Goal: Task Accomplishment & Management: Manage account settings

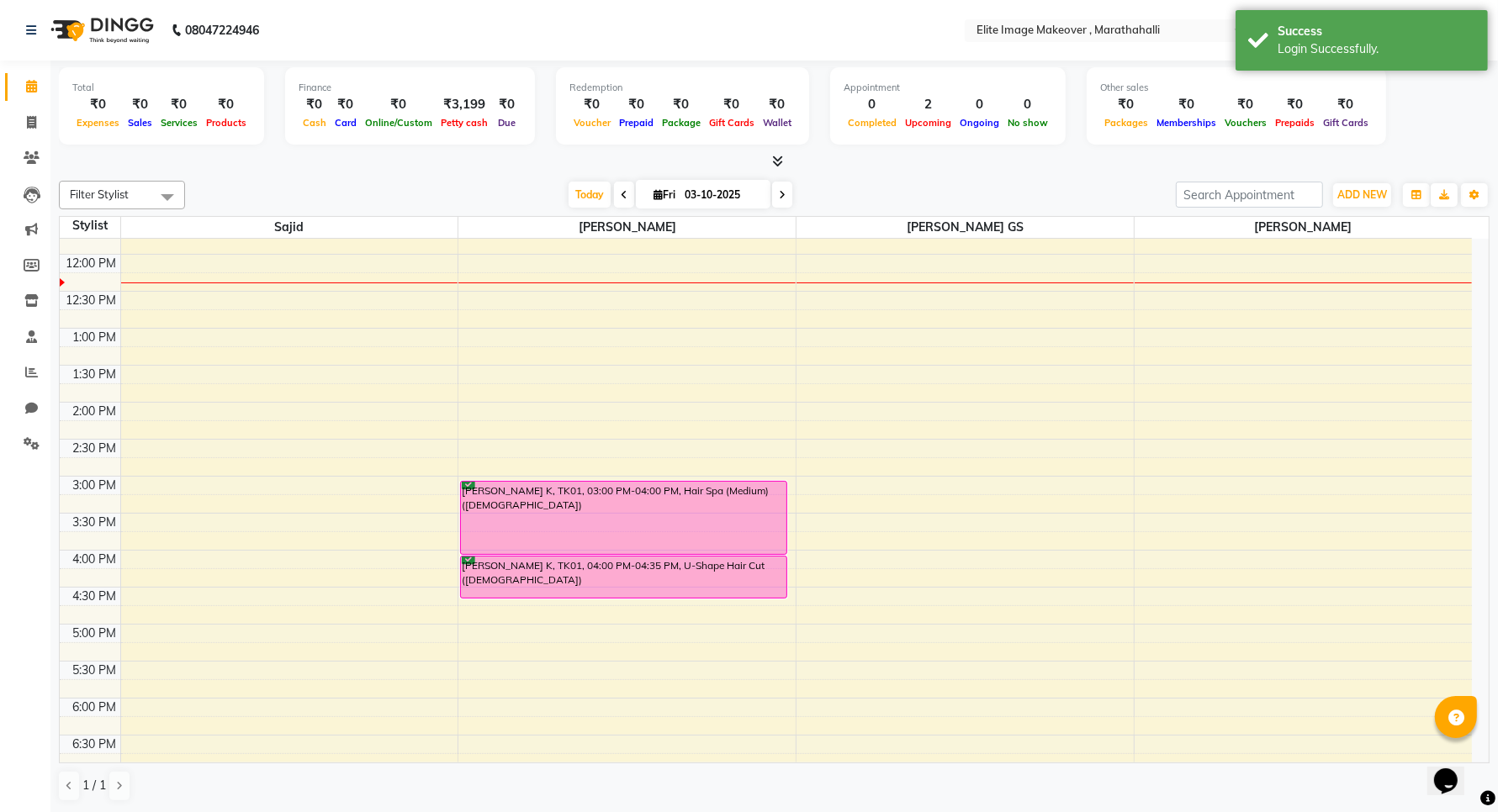
scroll to position [210, 0]
click at [31, 444] on icon at bounding box center [31, 442] width 16 height 12
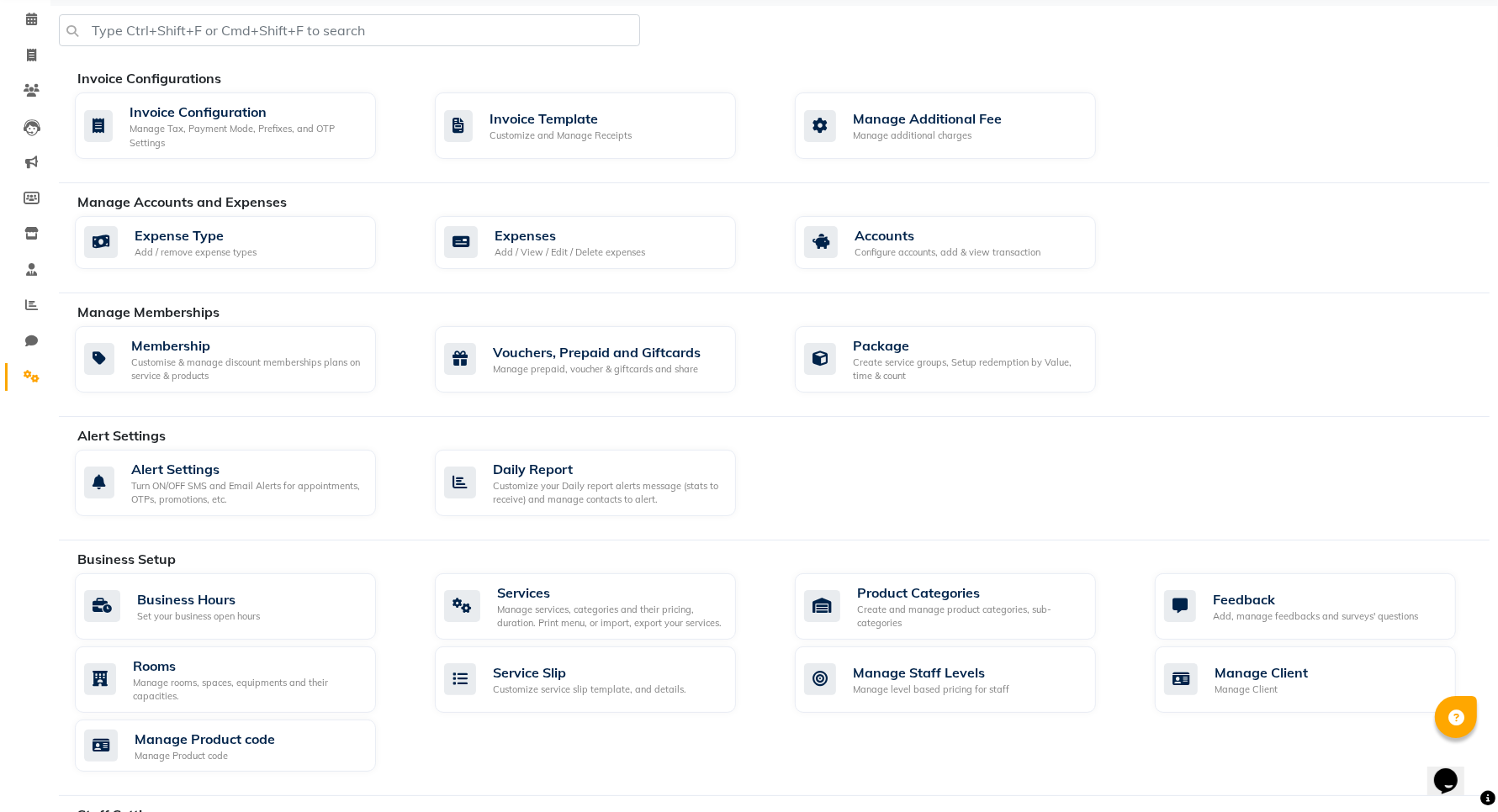
scroll to position [105, 0]
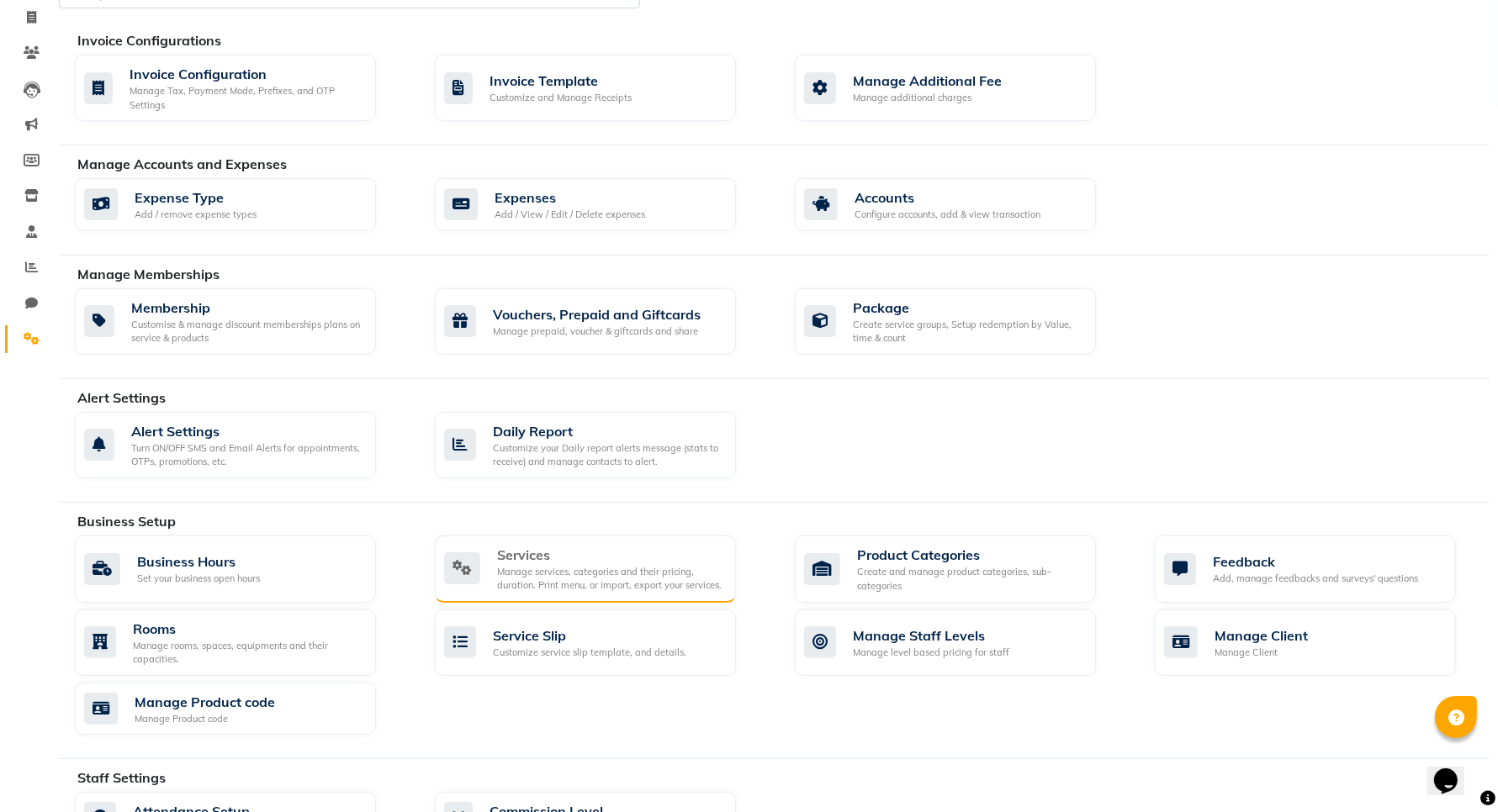
click at [539, 585] on div "Manage services, categories and their pricing, duration. Print menu, or import,…" at bounding box center [610, 579] width 225 height 27
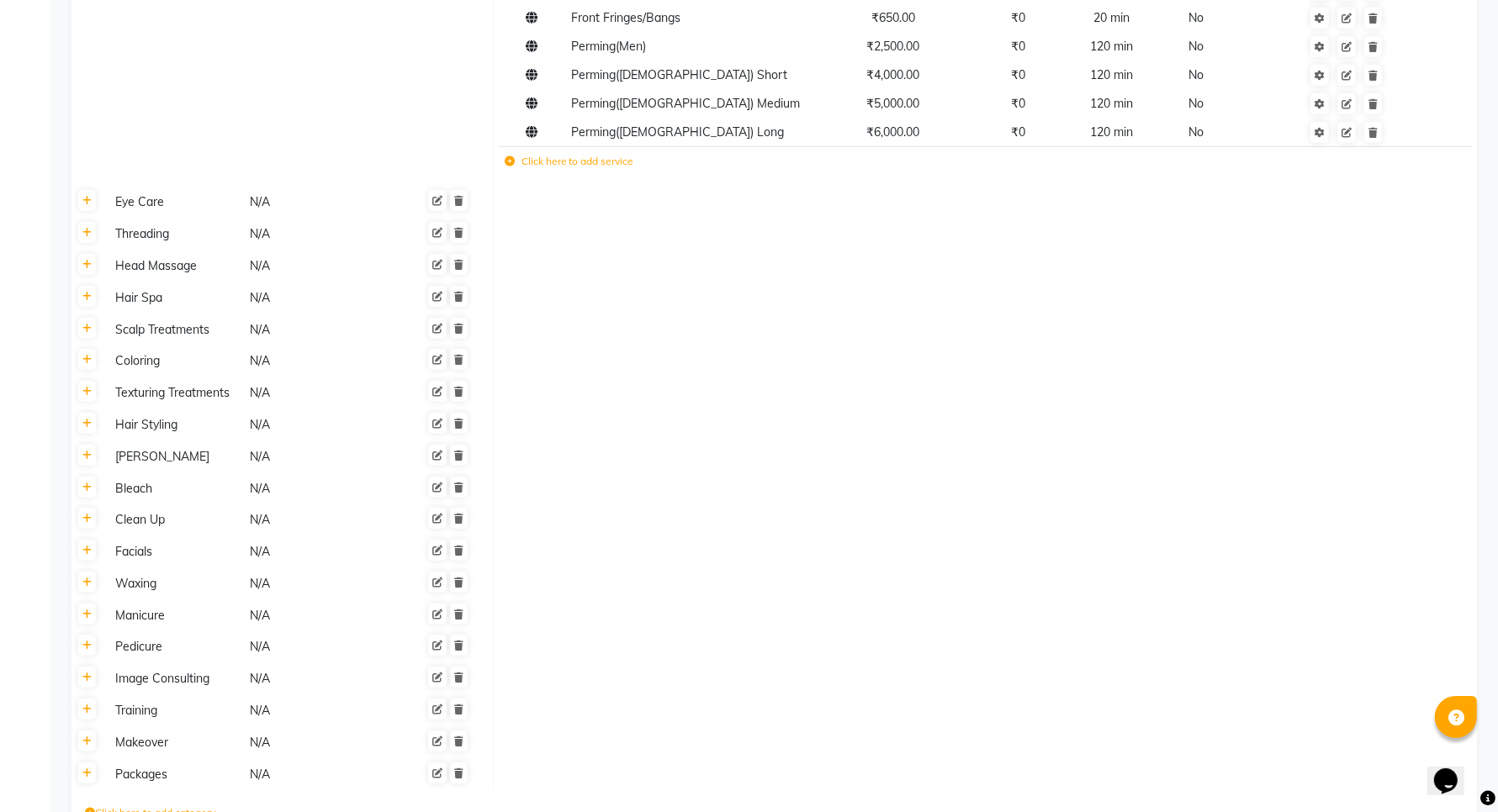
scroll to position [863, 0]
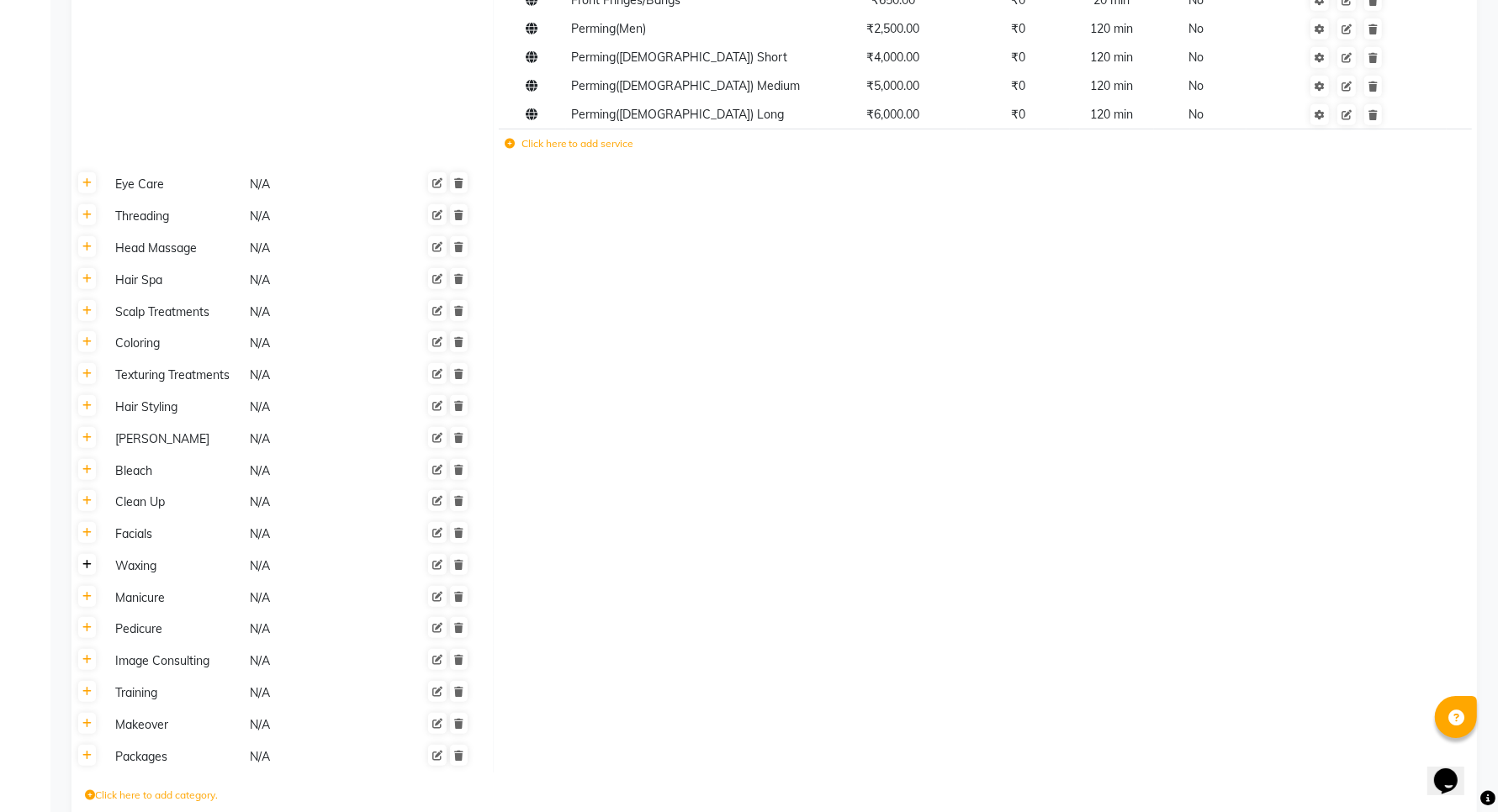
click at [89, 560] on icon at bounding box center [87, 564] width 9 height 10
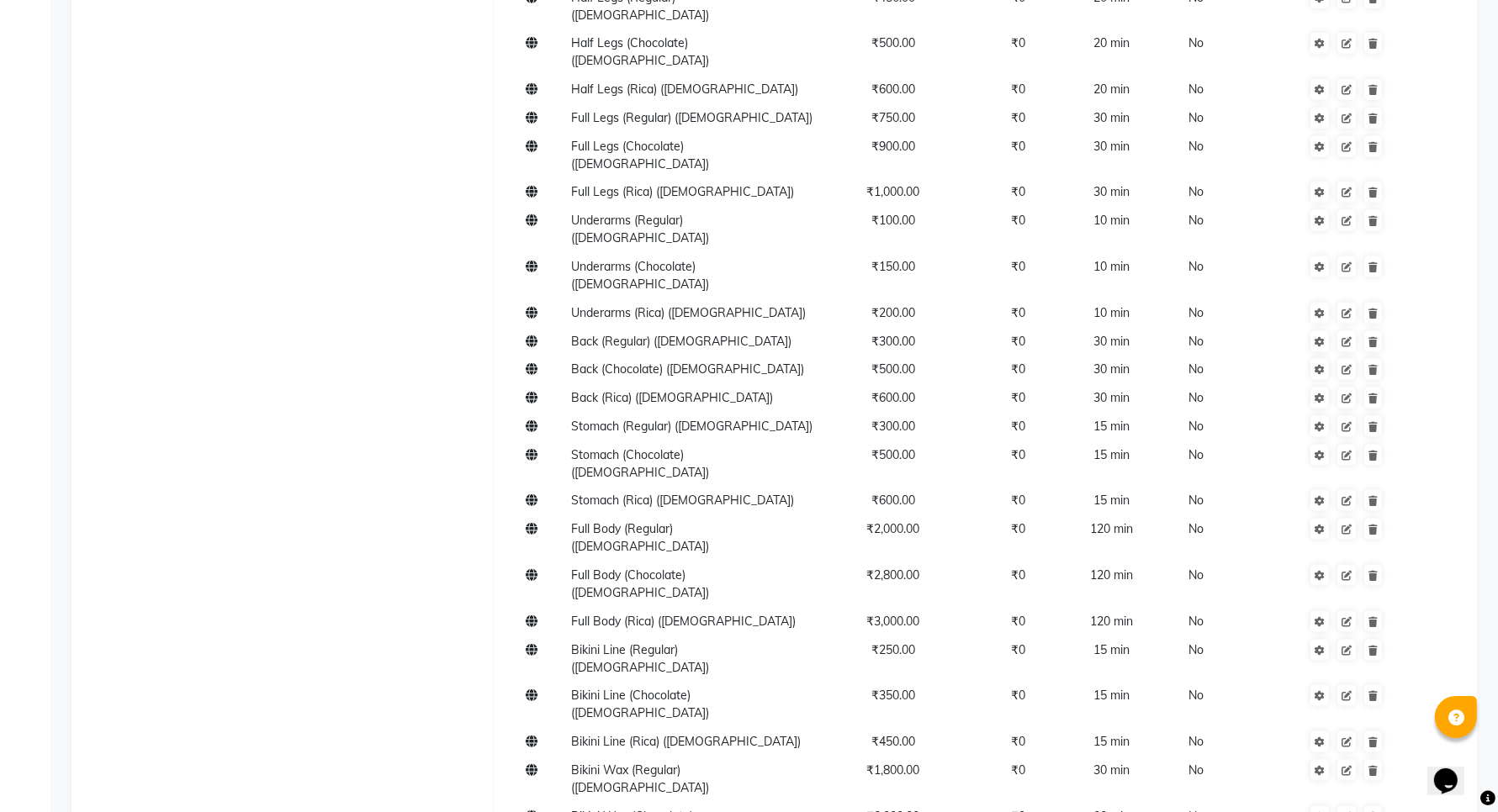
scroll to position [2103, 0]
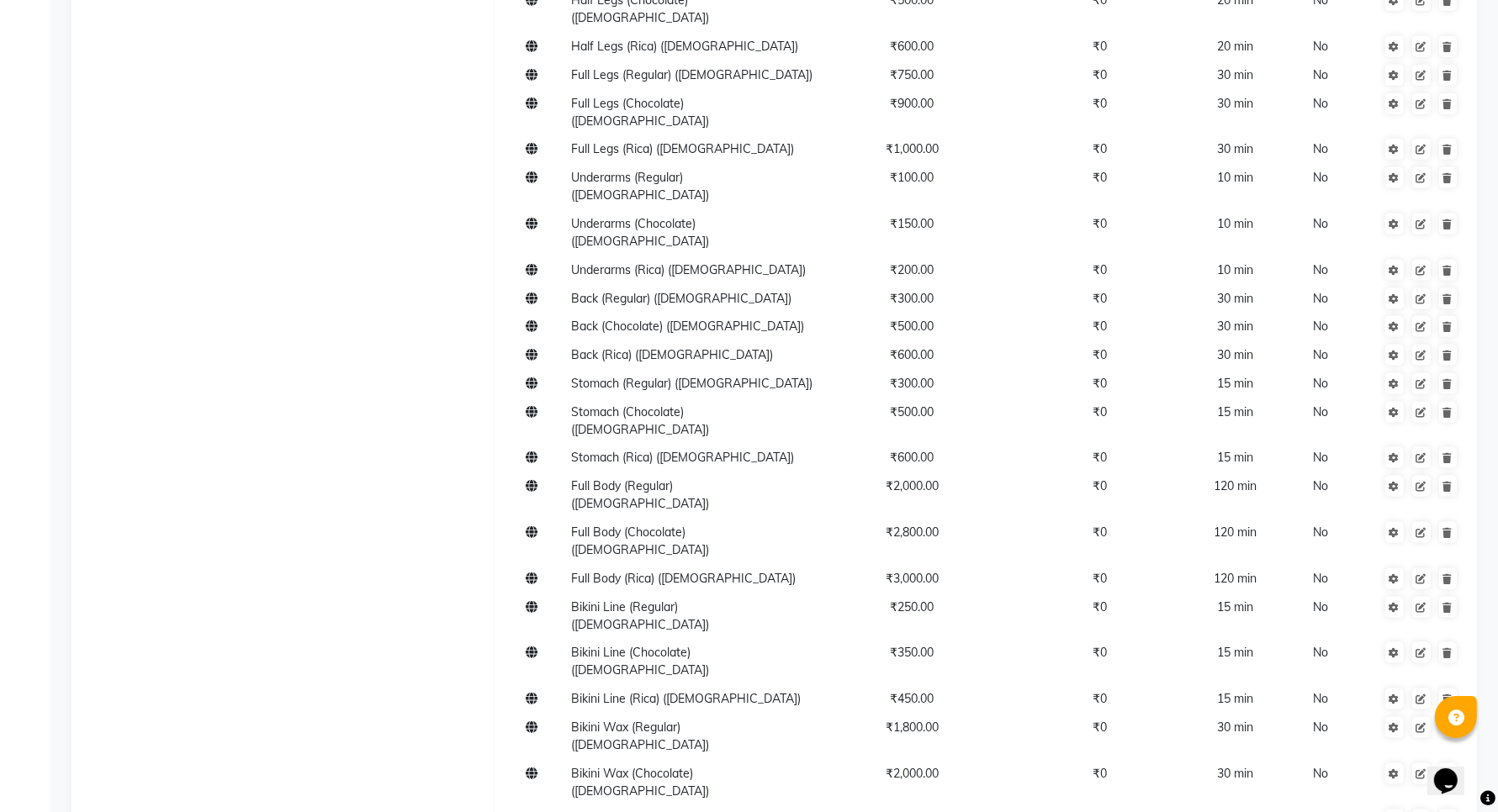
type input "[DEMOGRAPHIC_DATA] Underarms Waxing"
type input "300"
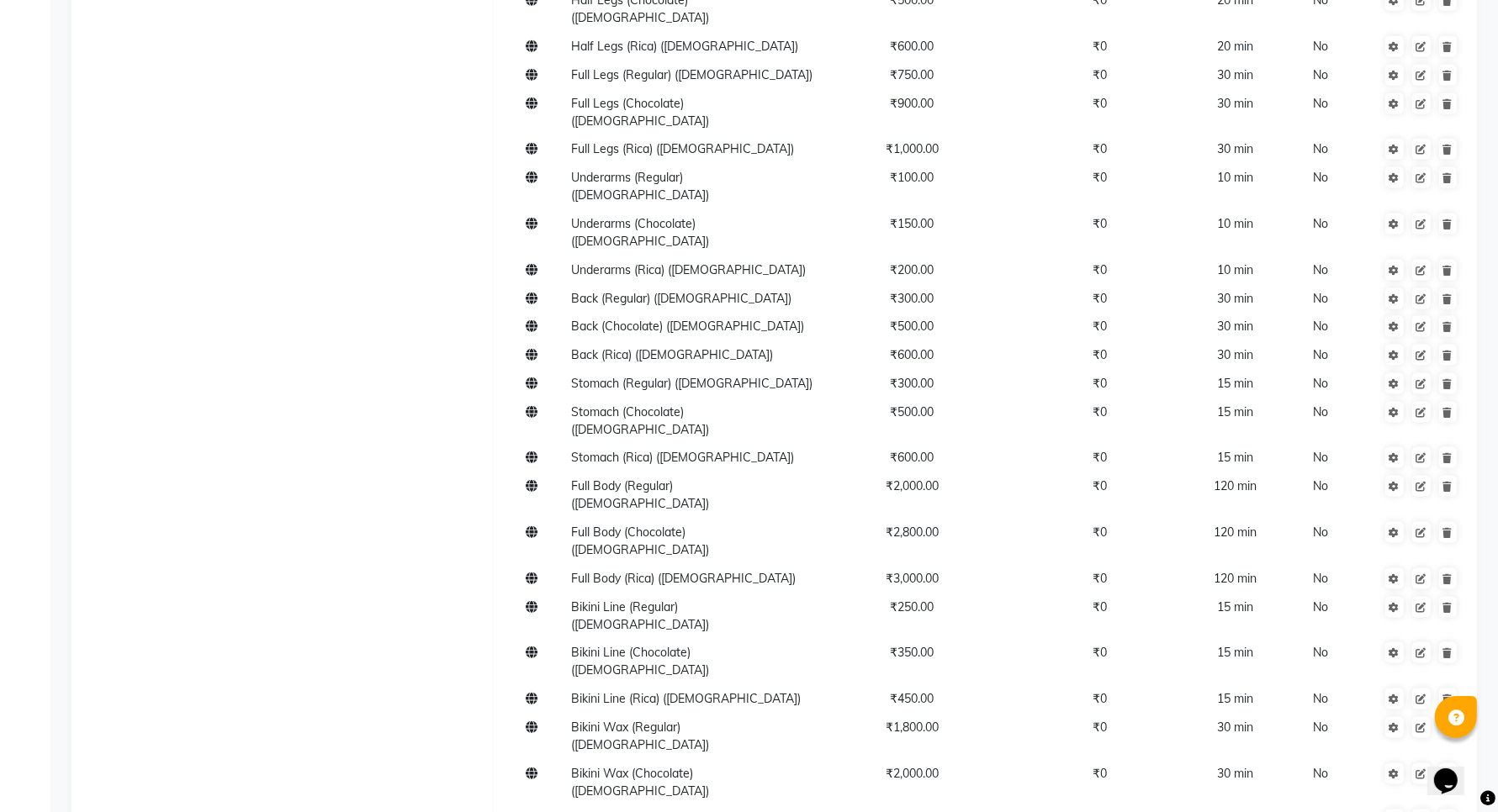
type input "0"
type input "15"
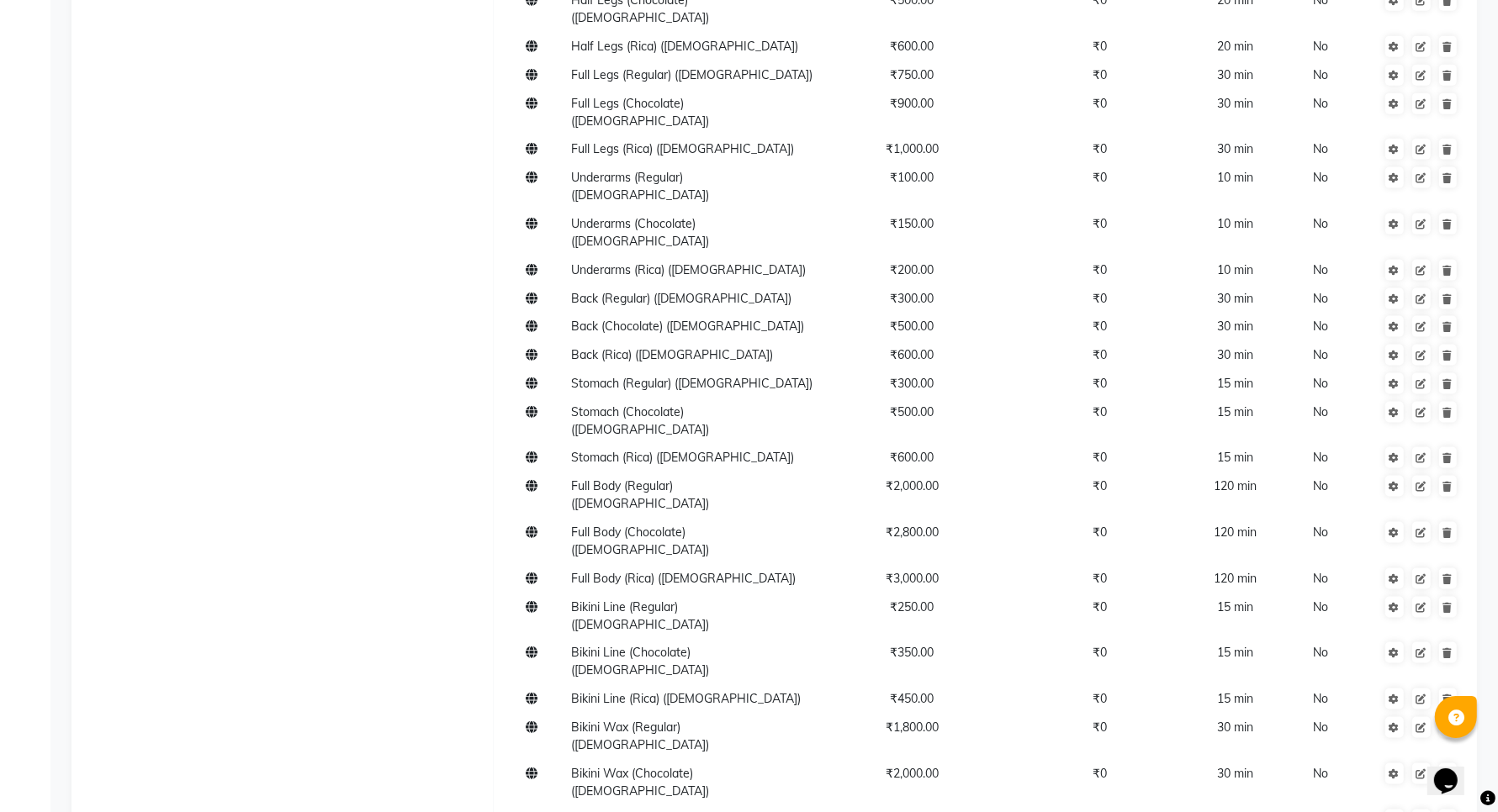
type input "Bazilian Bikini Wax"
type input "2500"
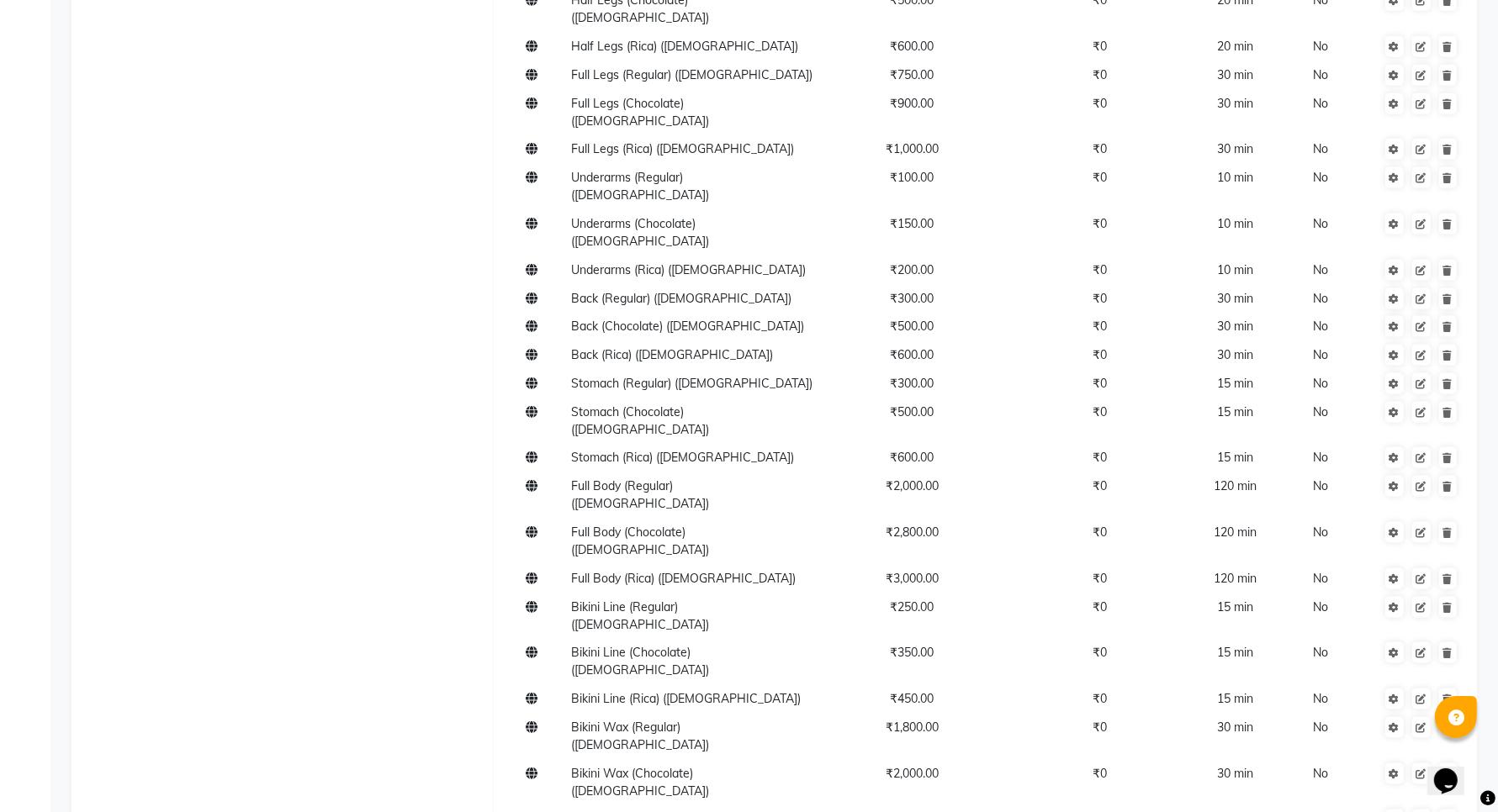
type input "25"
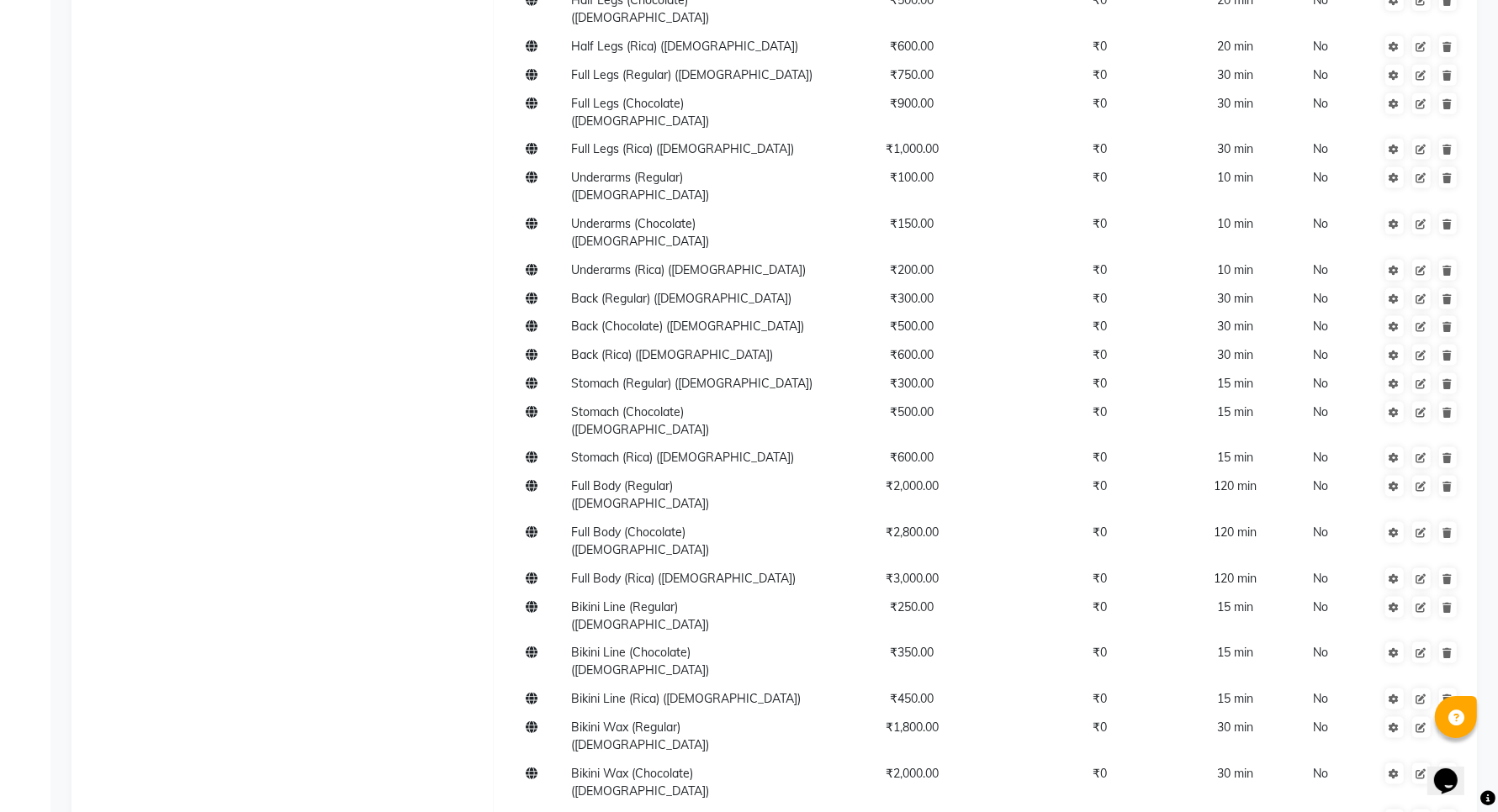
type input "Brazilian Upper Lip Waxing"
type input "100"
type input "00"
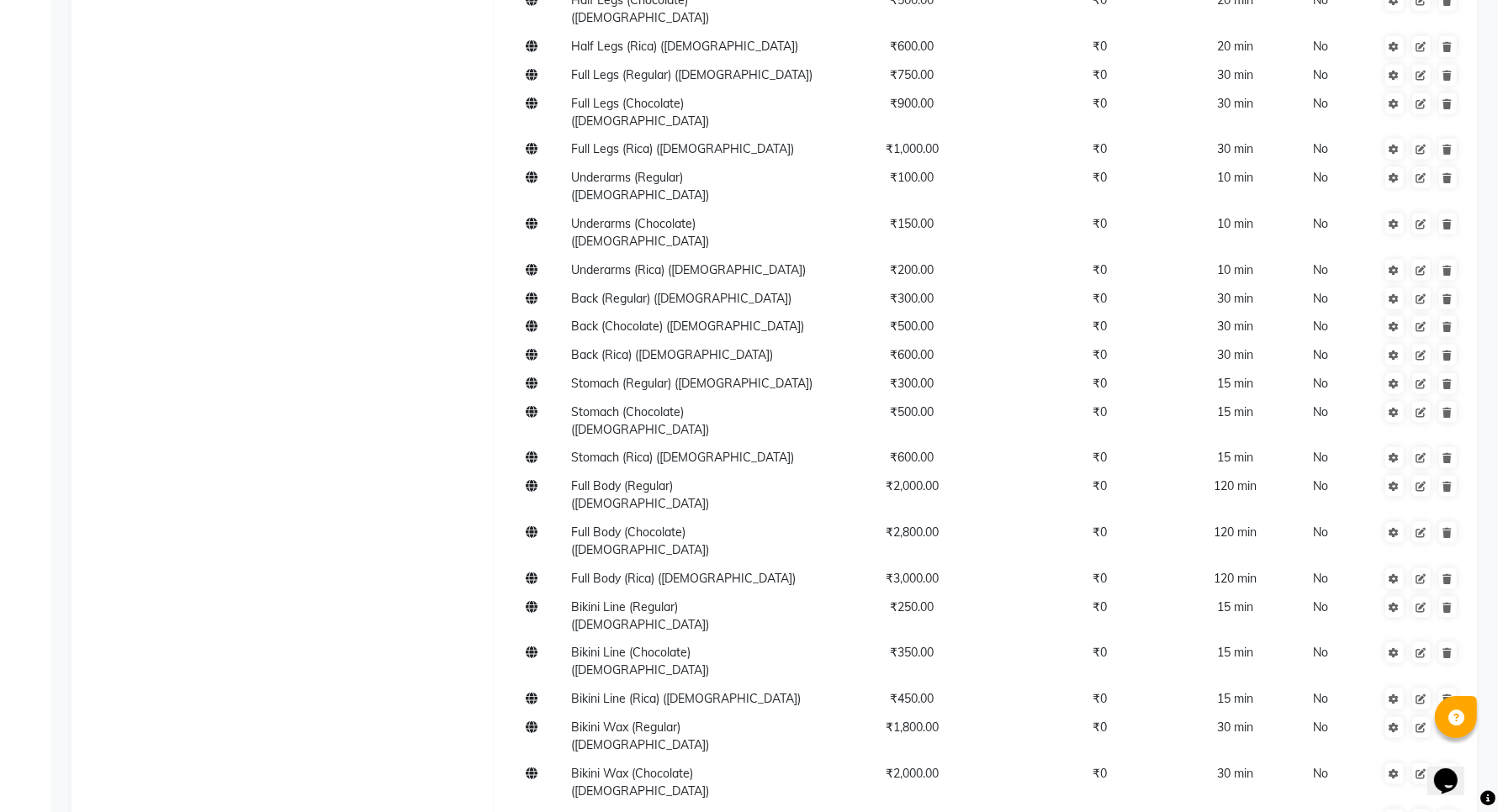
type input "10"
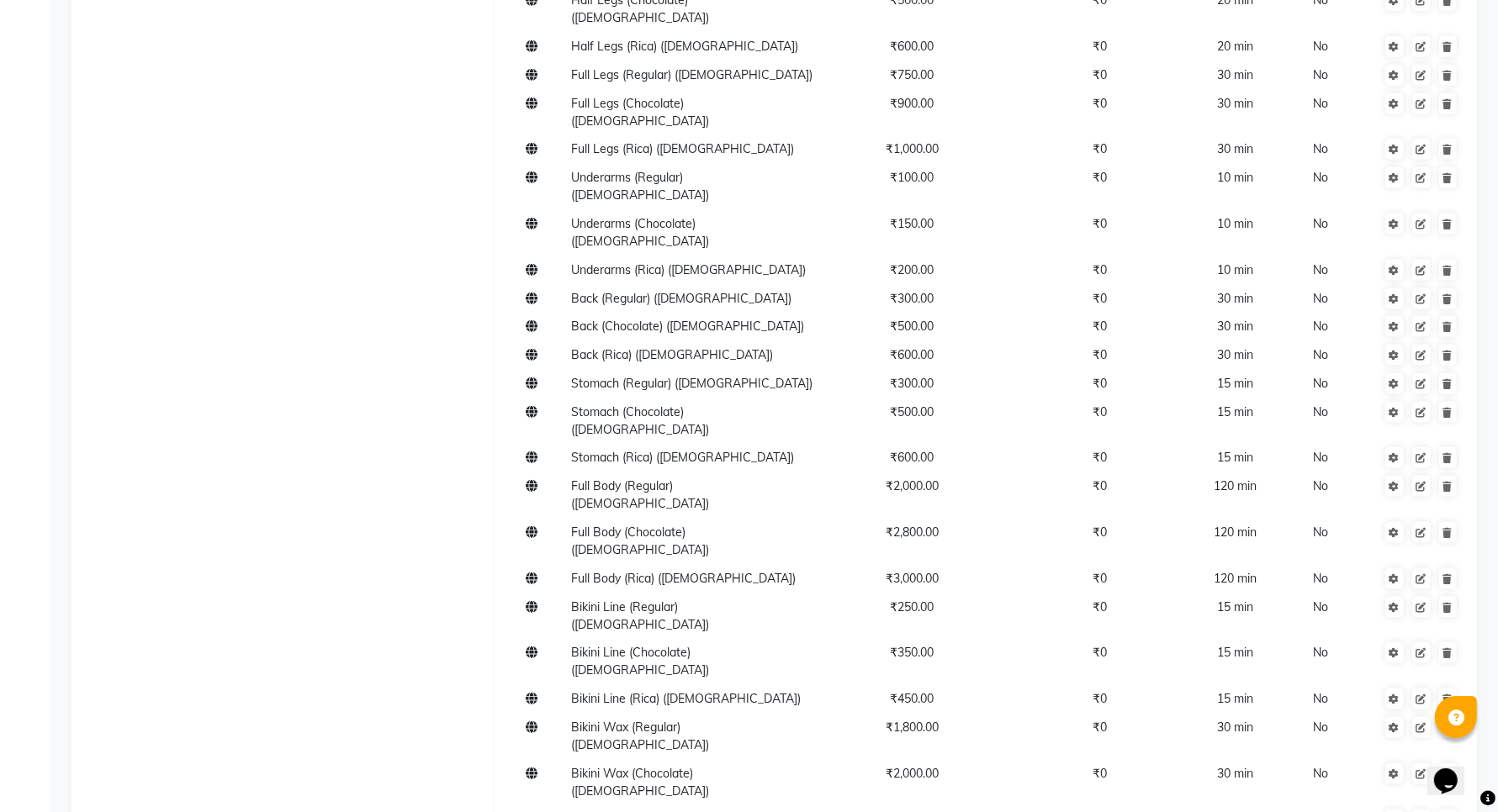
type input "Brazilian Chin Waxing"
type input "100"
type input "10"
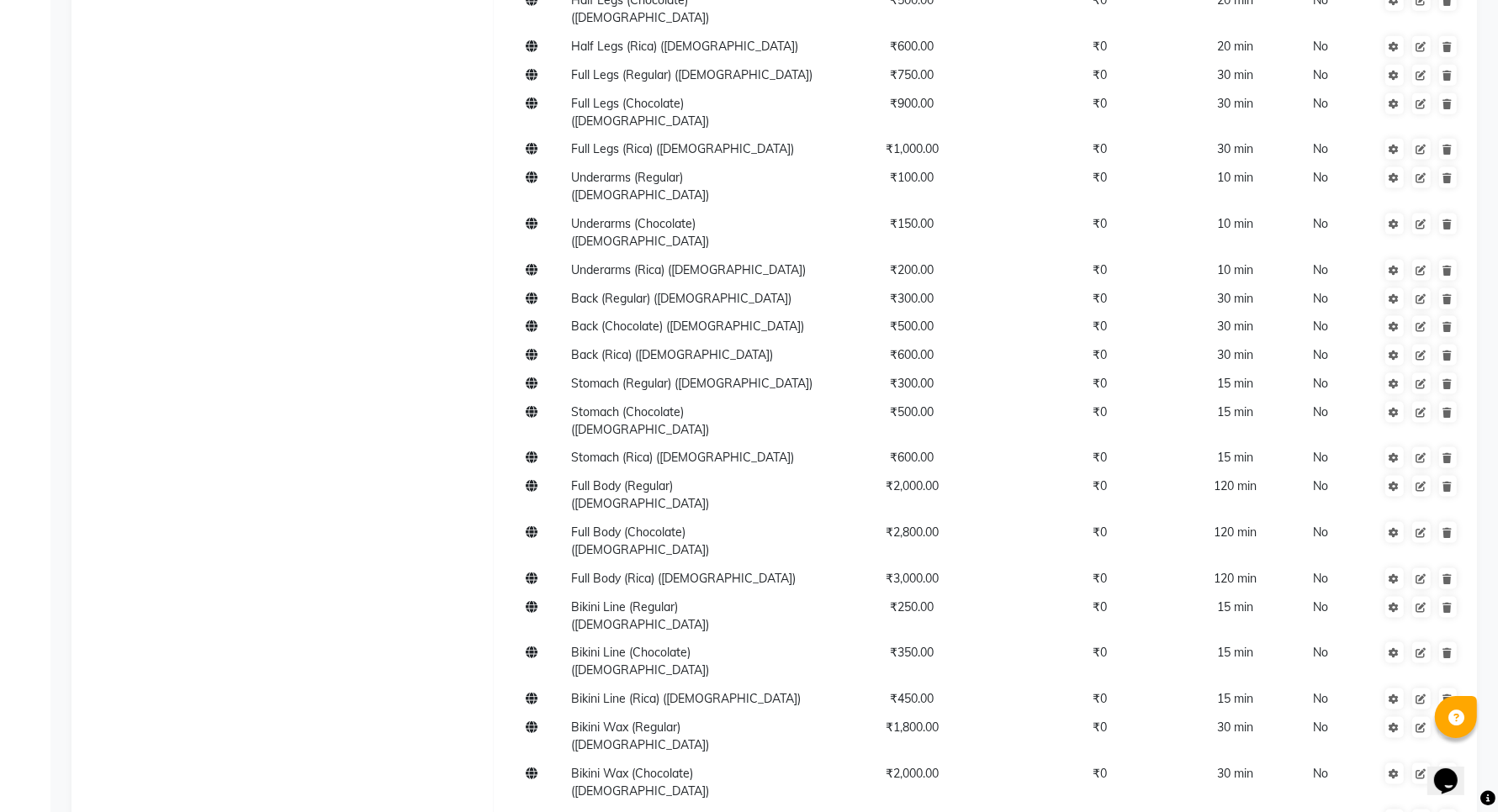
type input "Brazilian Forehead Waxing"
type input "100"
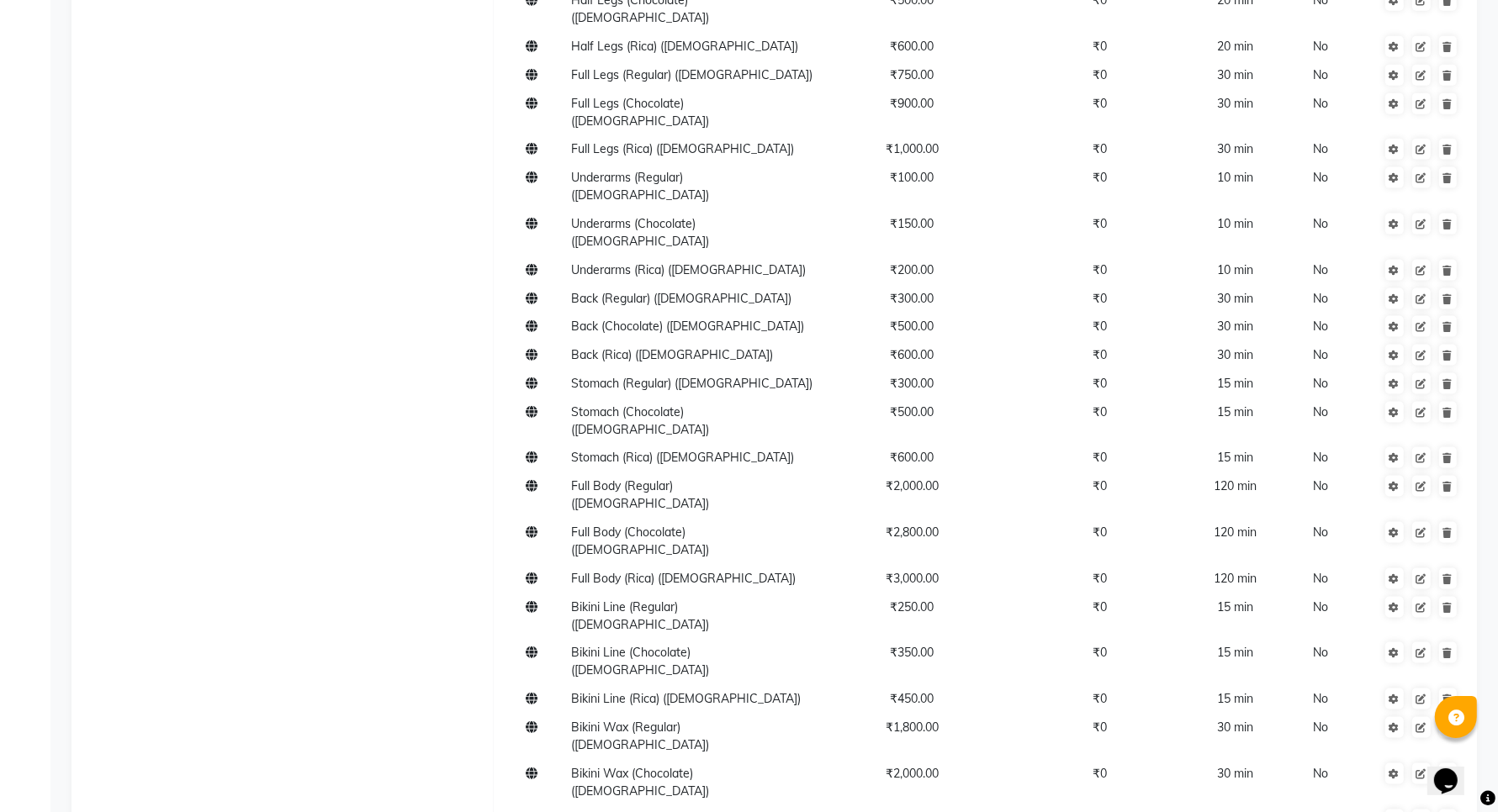
type input "10"
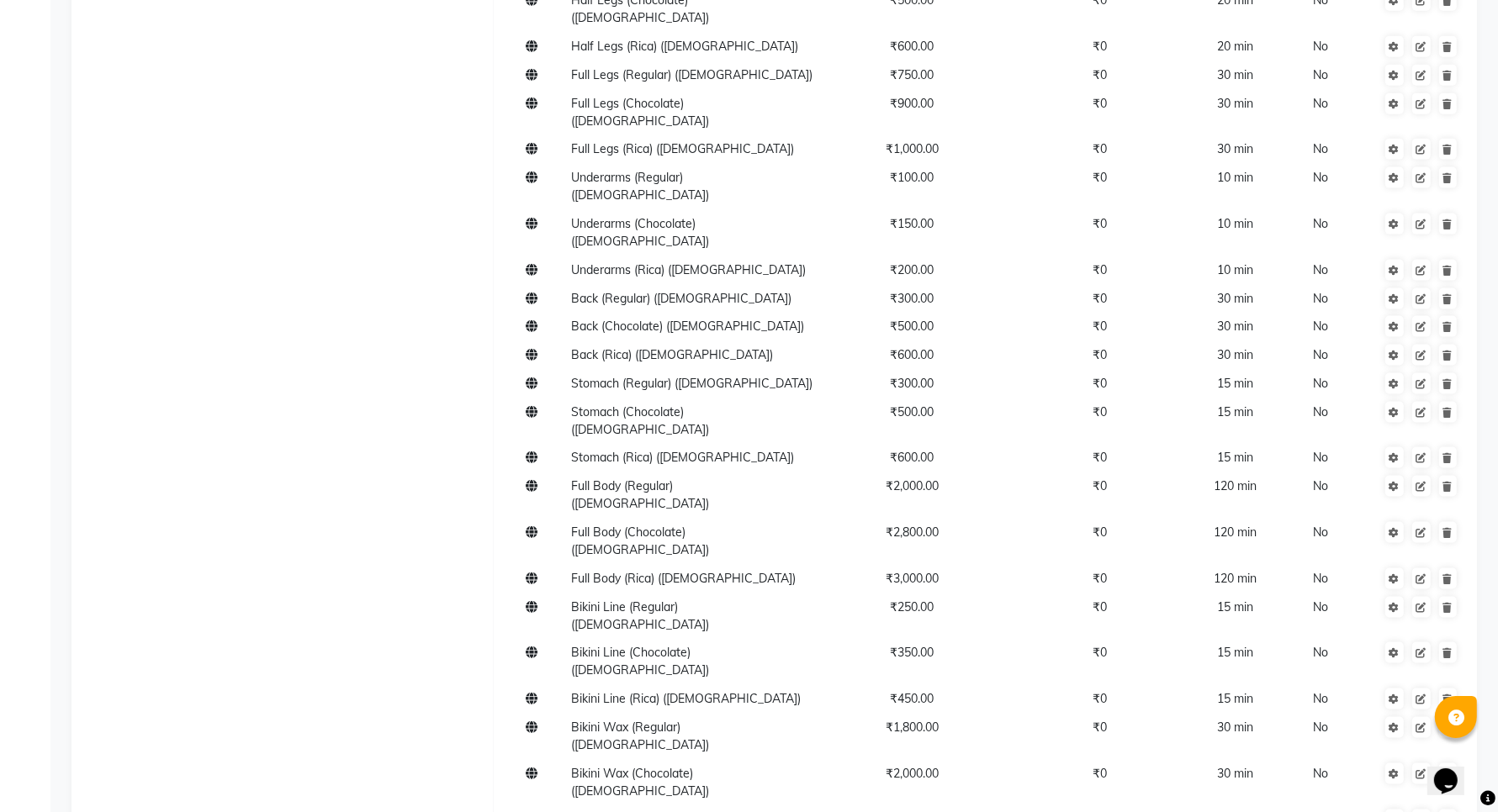
type input "Brazilian Side Locks Waxing"
type input "200"
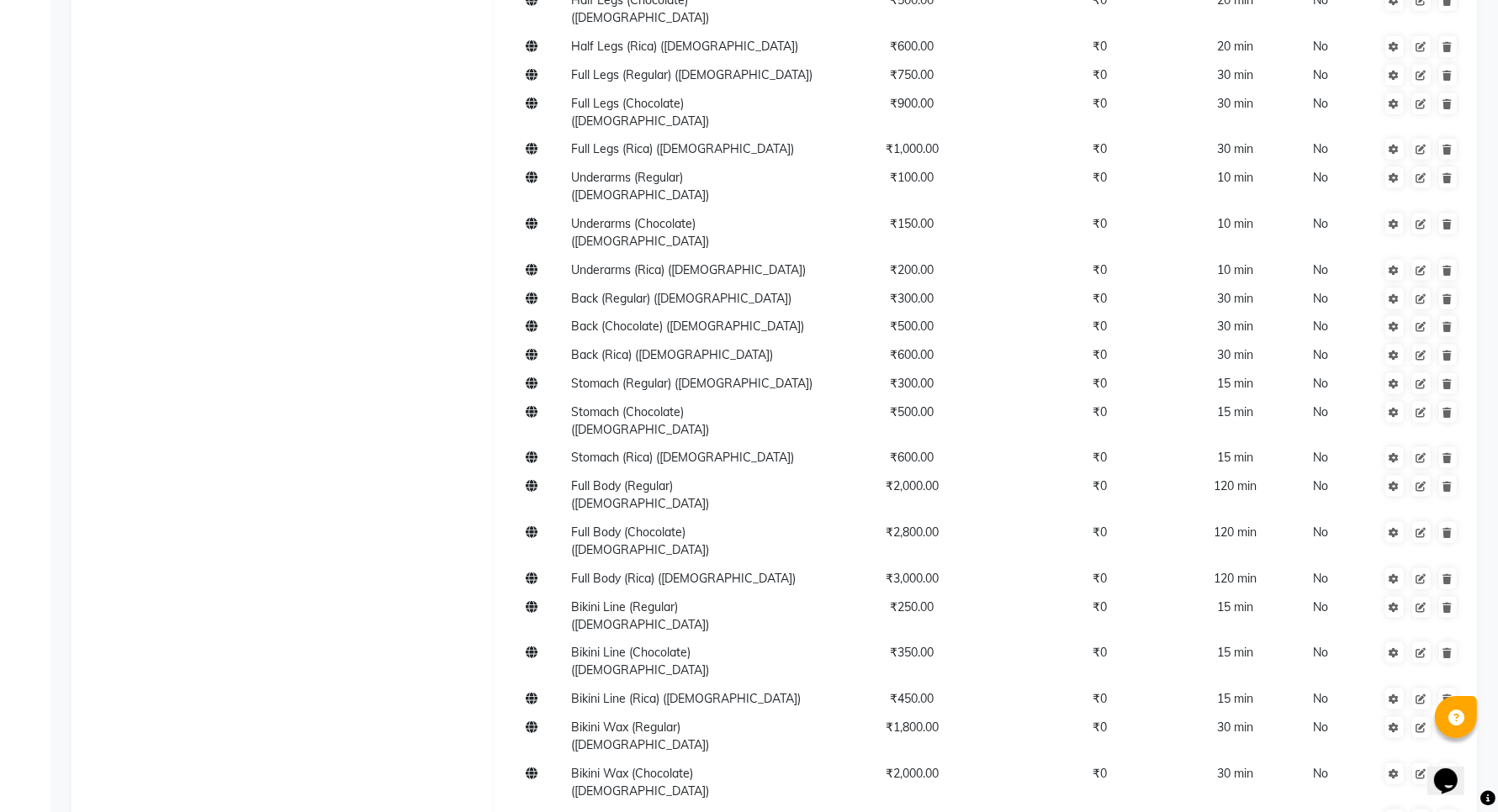
type input "20"
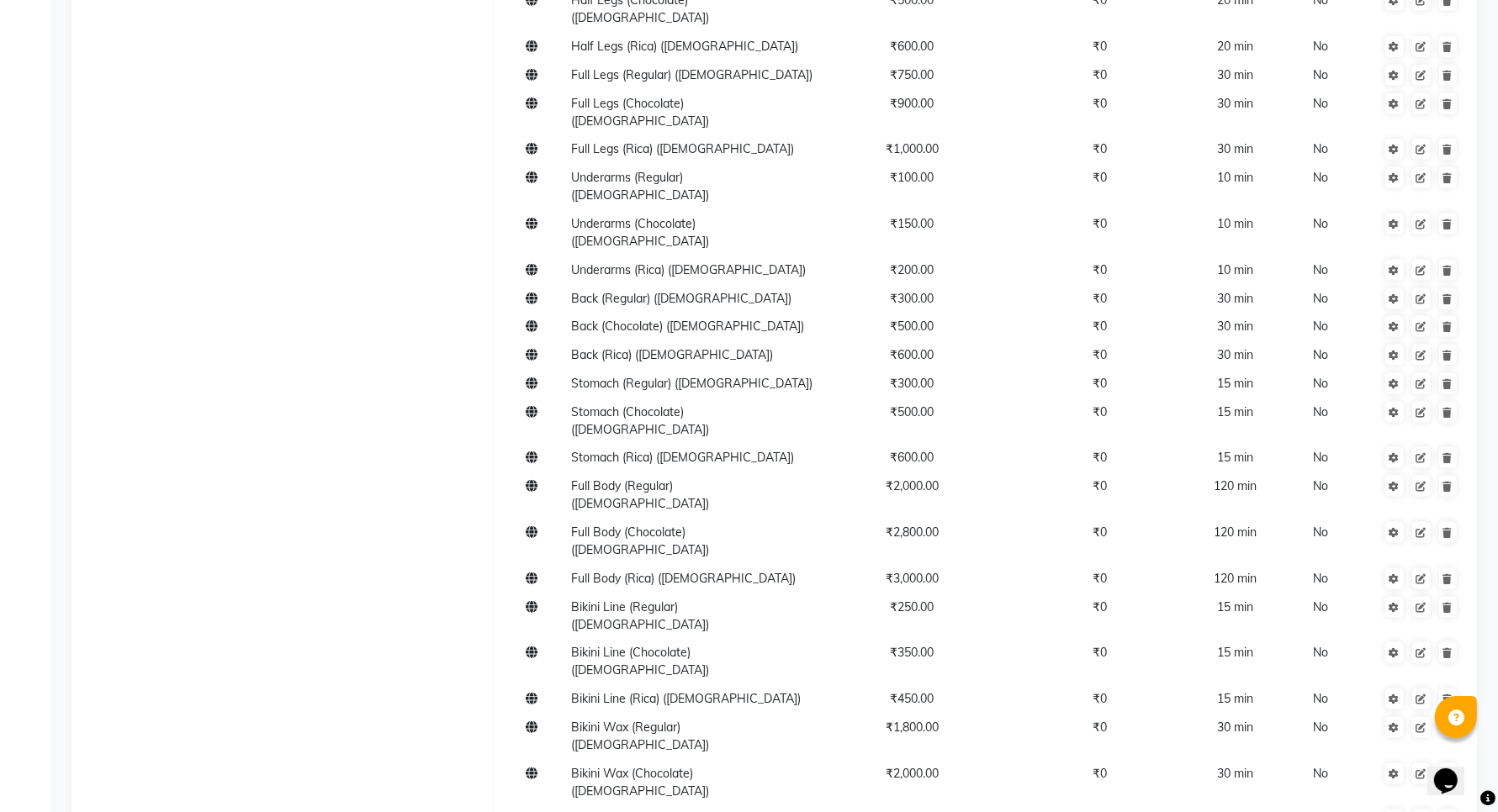
type input "Brazilian Face Waxing"
type input "500"
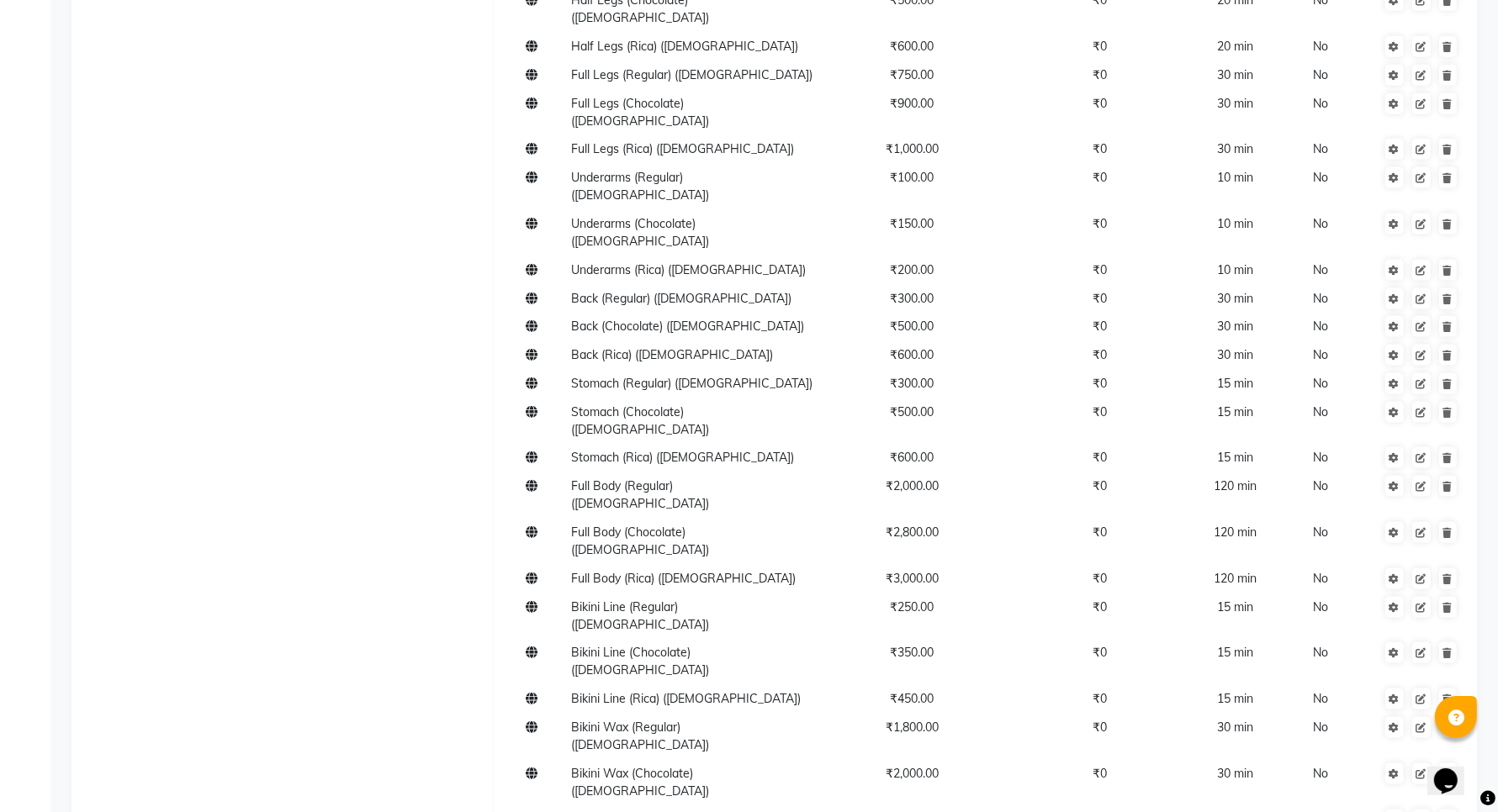
type input "30"
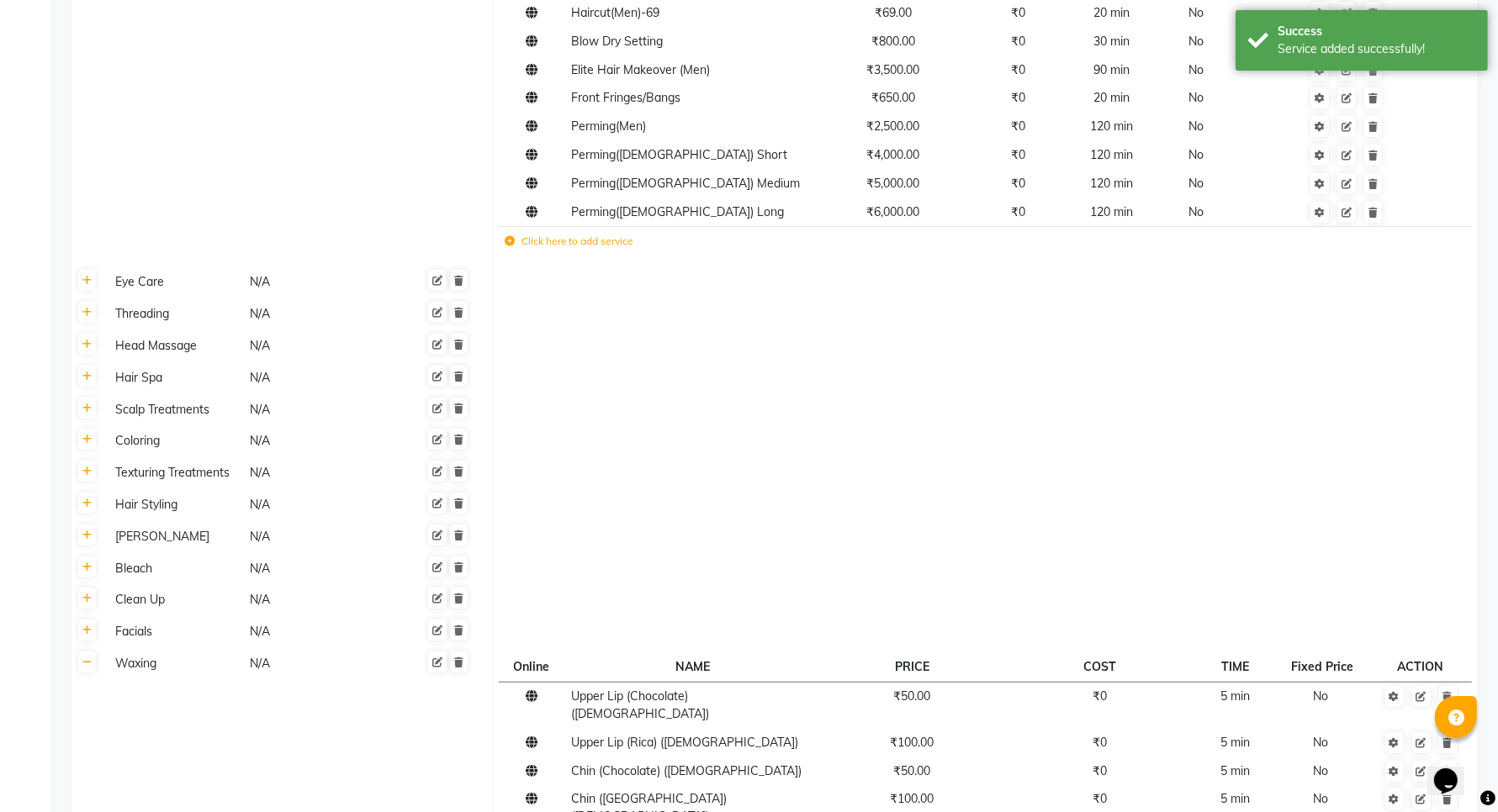
scroll to position [737, 0]
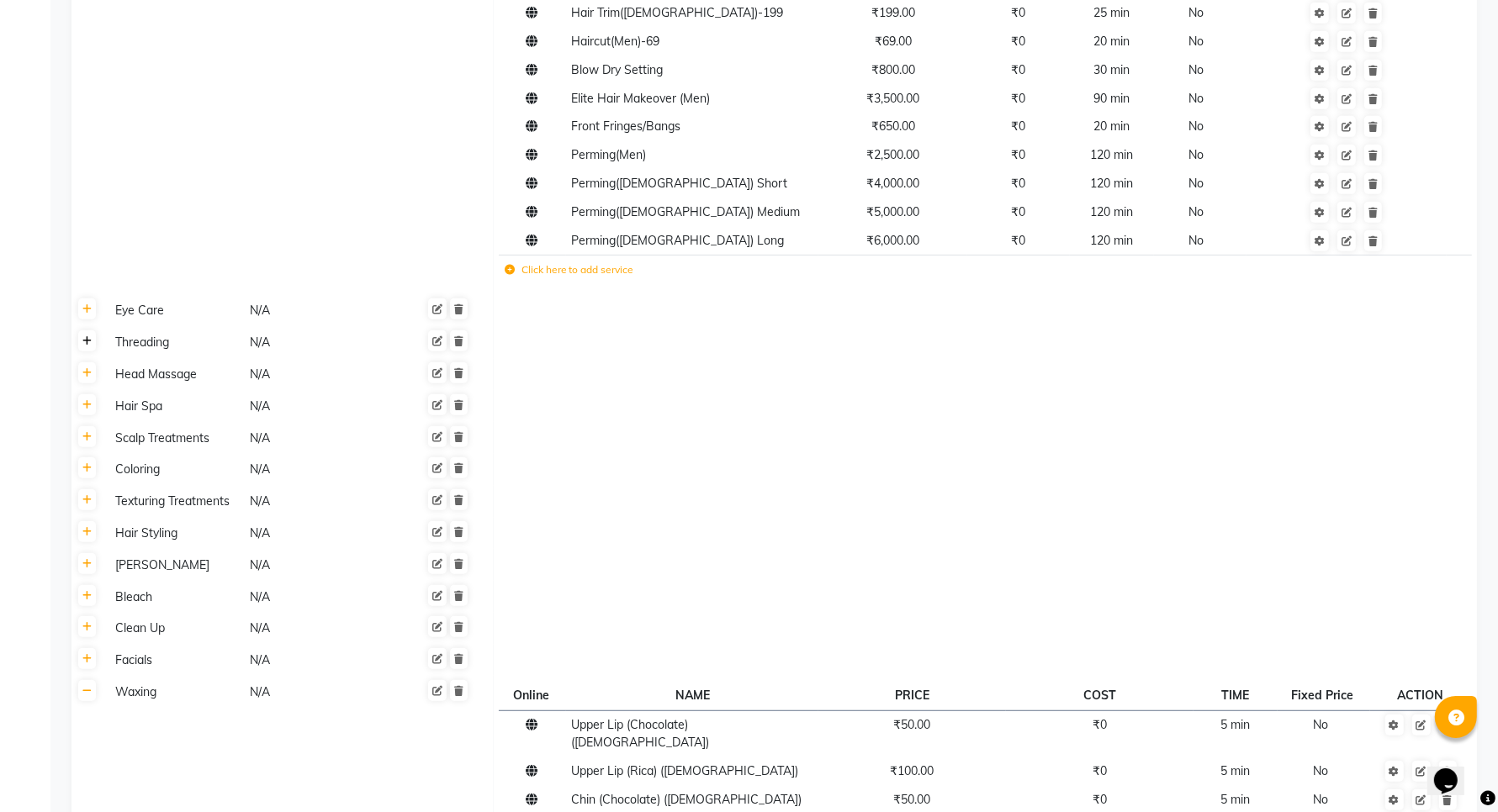
click at [85, 337] on icon at bounding box center [87, 341] width 9 height 10
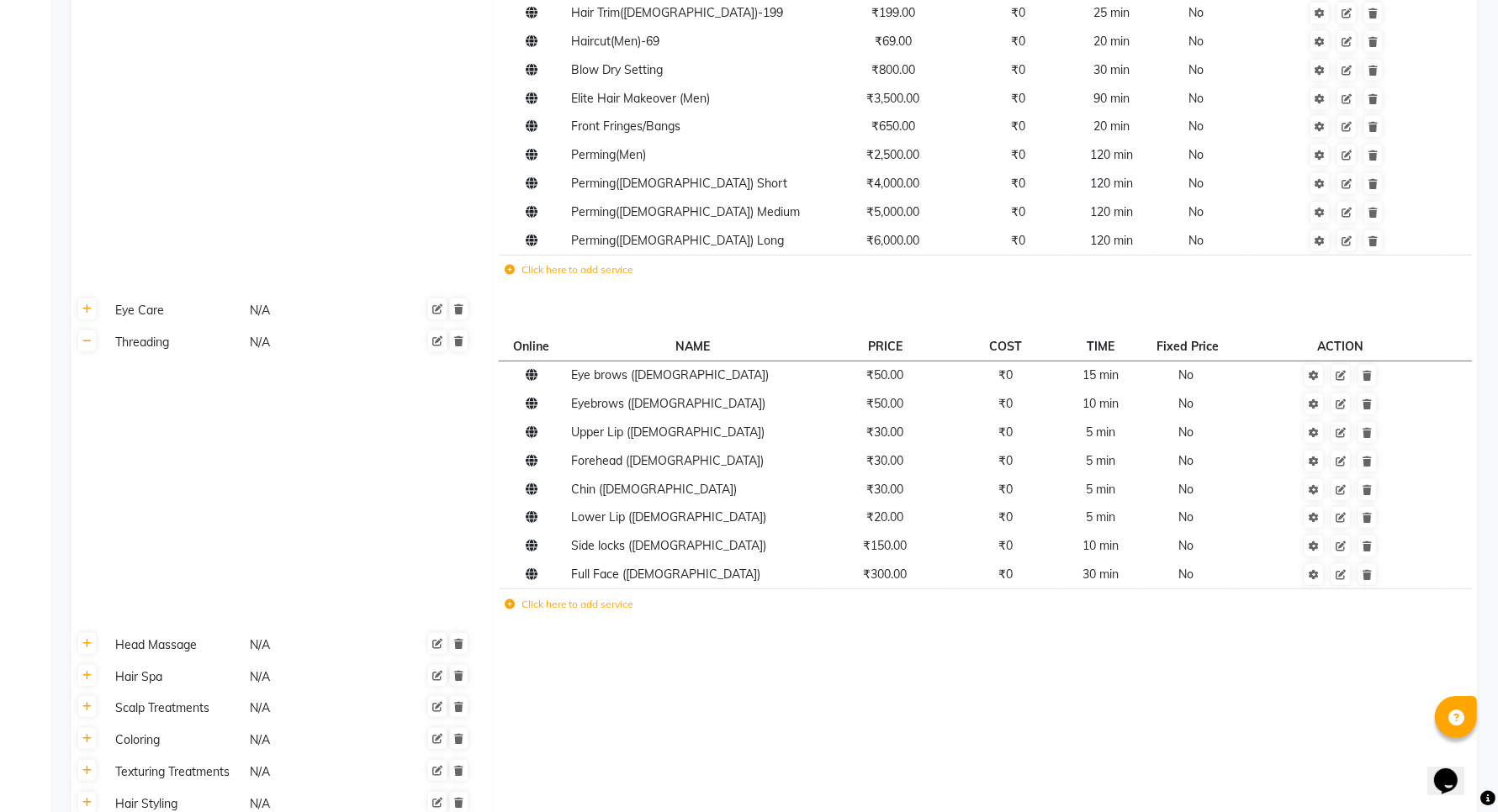
click at [510, 599] on icon at bounding box center [510, 604] width 10 height 10
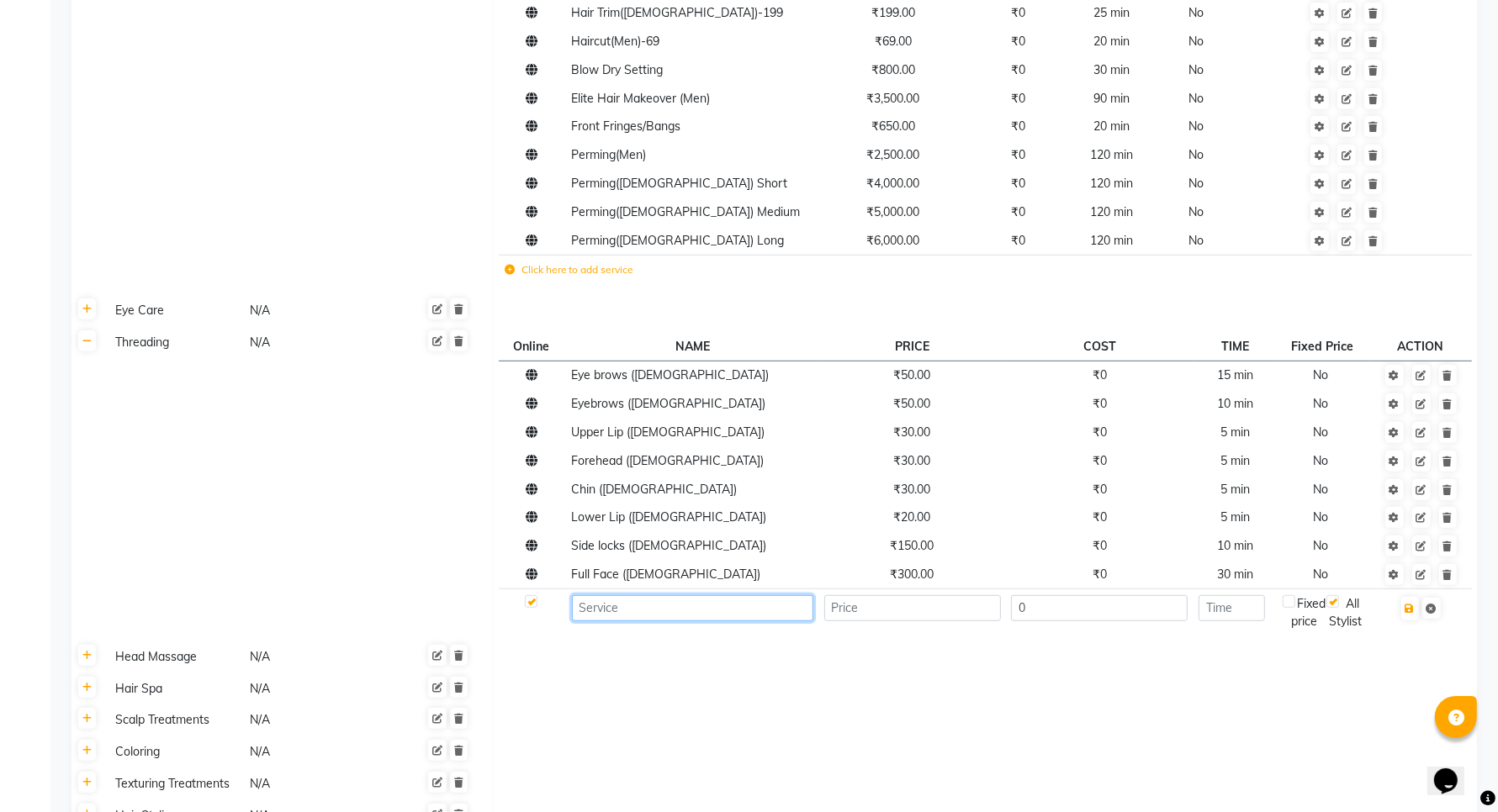
click at [680, 596] on input at bounding box center [692, 609] width 241 height 26
type input "Neck Threading ([DEMOGRAPHIC_DATA])"
click at [873, 596] on input "number" at bounding box center [913, 609] width 177 height 26
type input "50"
click at [1263, 596] on input "number" at bounding box center [1231, 609] width 66 height 26
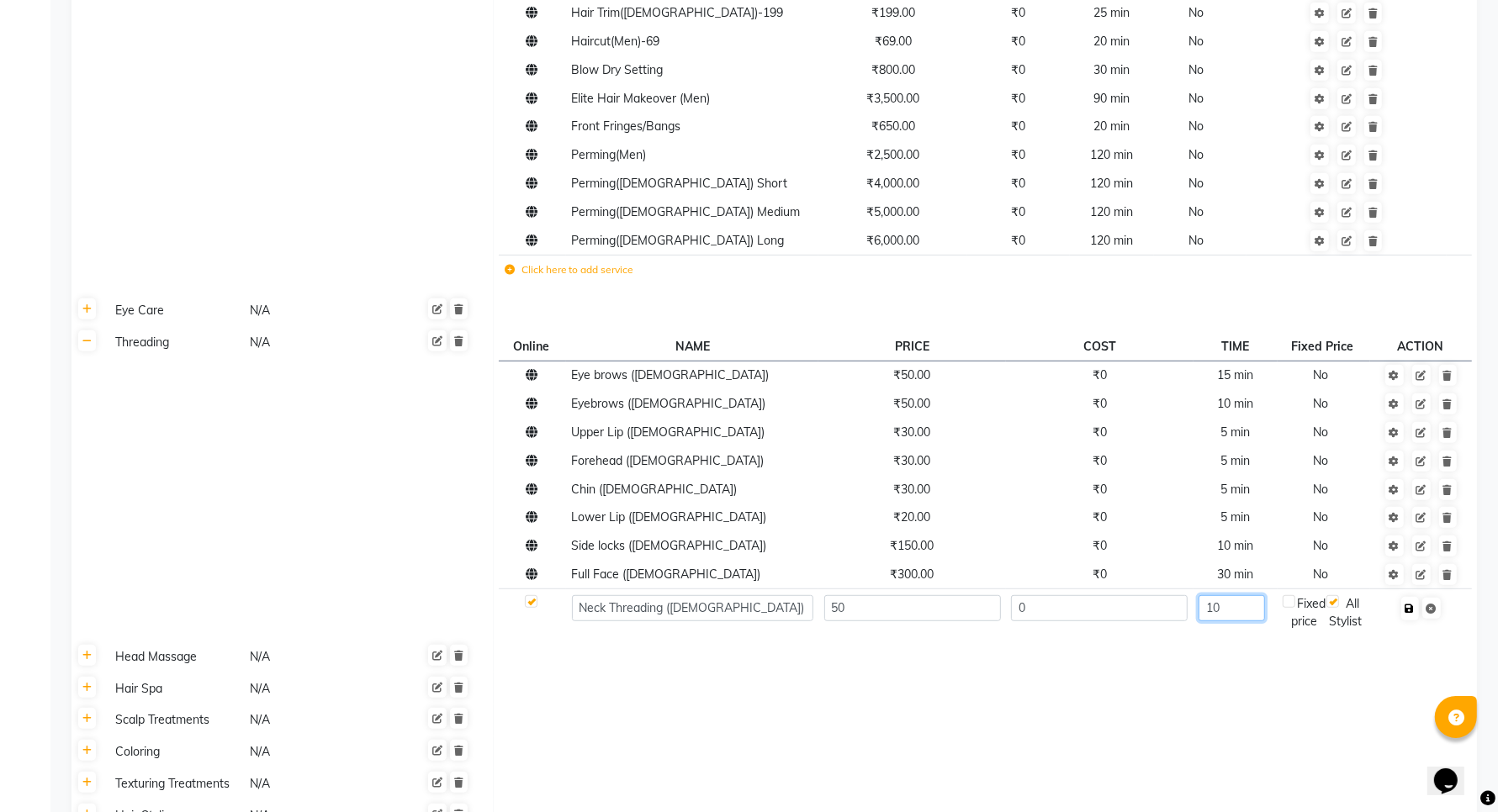
type input "10"
click at [1410, 604] on icon "button" at bounding box center [1410, 609] width 9 height 10
checkbox input "true"
type input "0"
checkbox input "false"
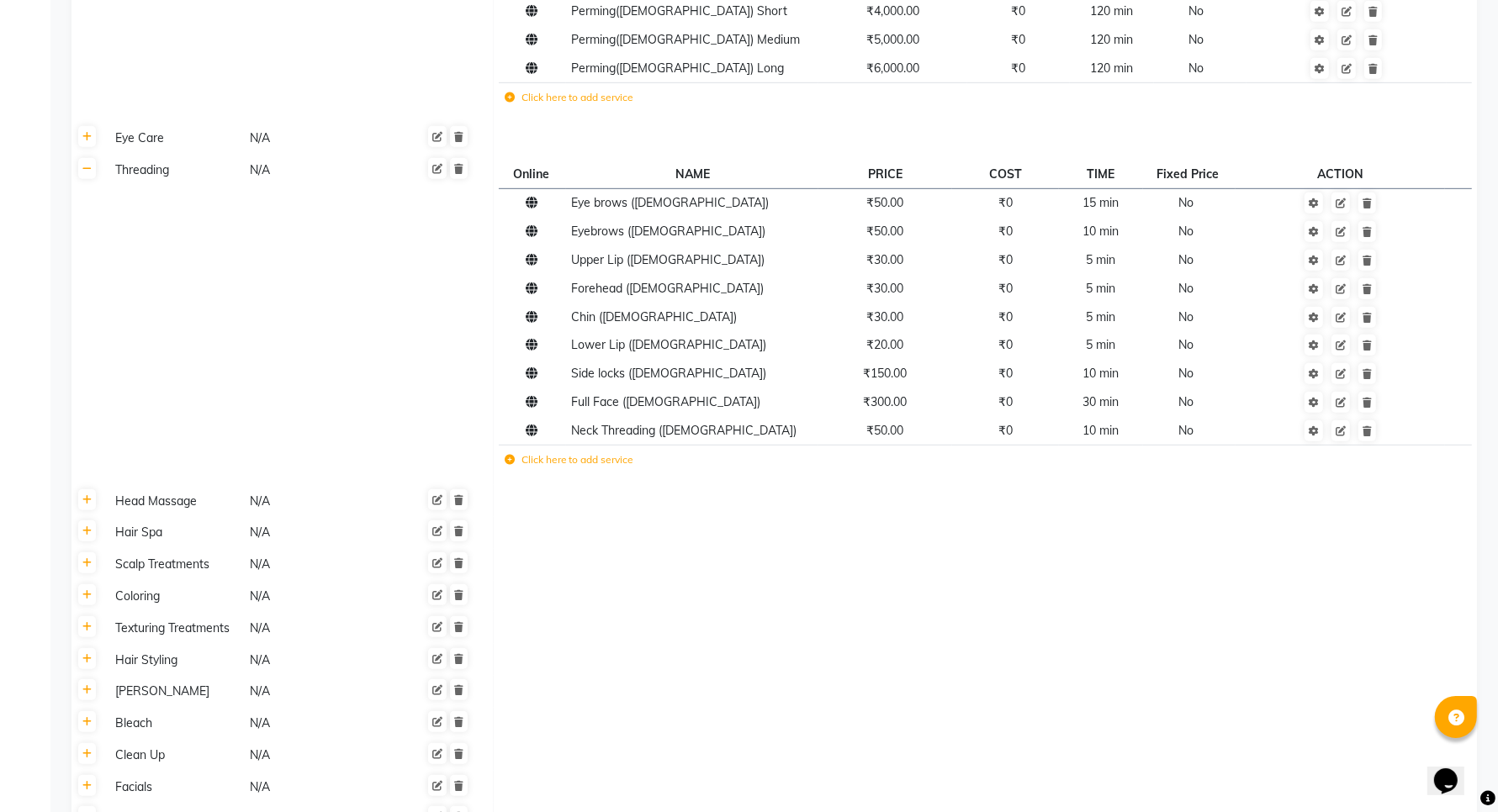
scroll to position [947, 0]
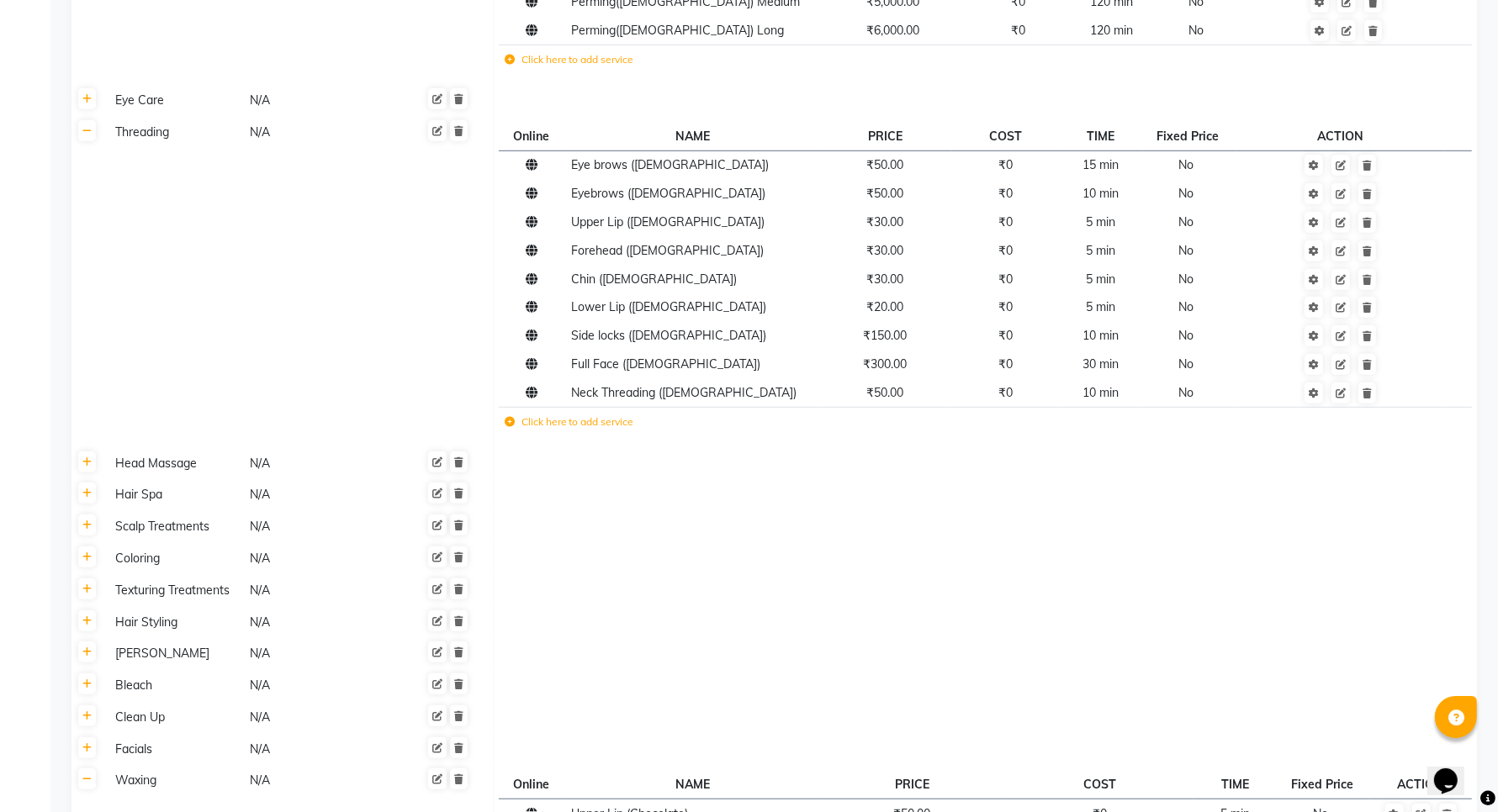
click at [148, 770] on div "Waxing" at bounding box center [175, 781] width 133 height 21
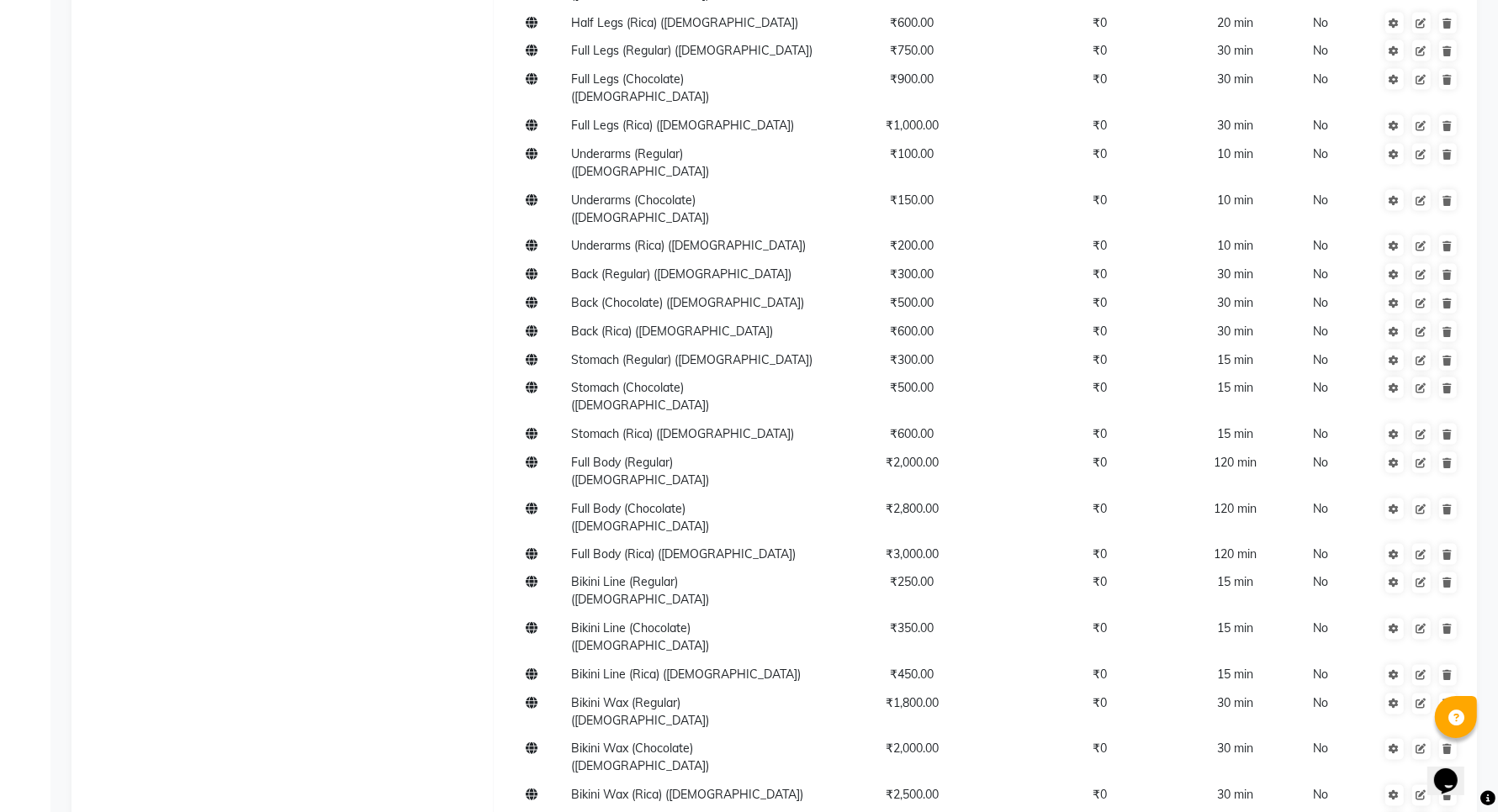
scroll to position [2419, 0]
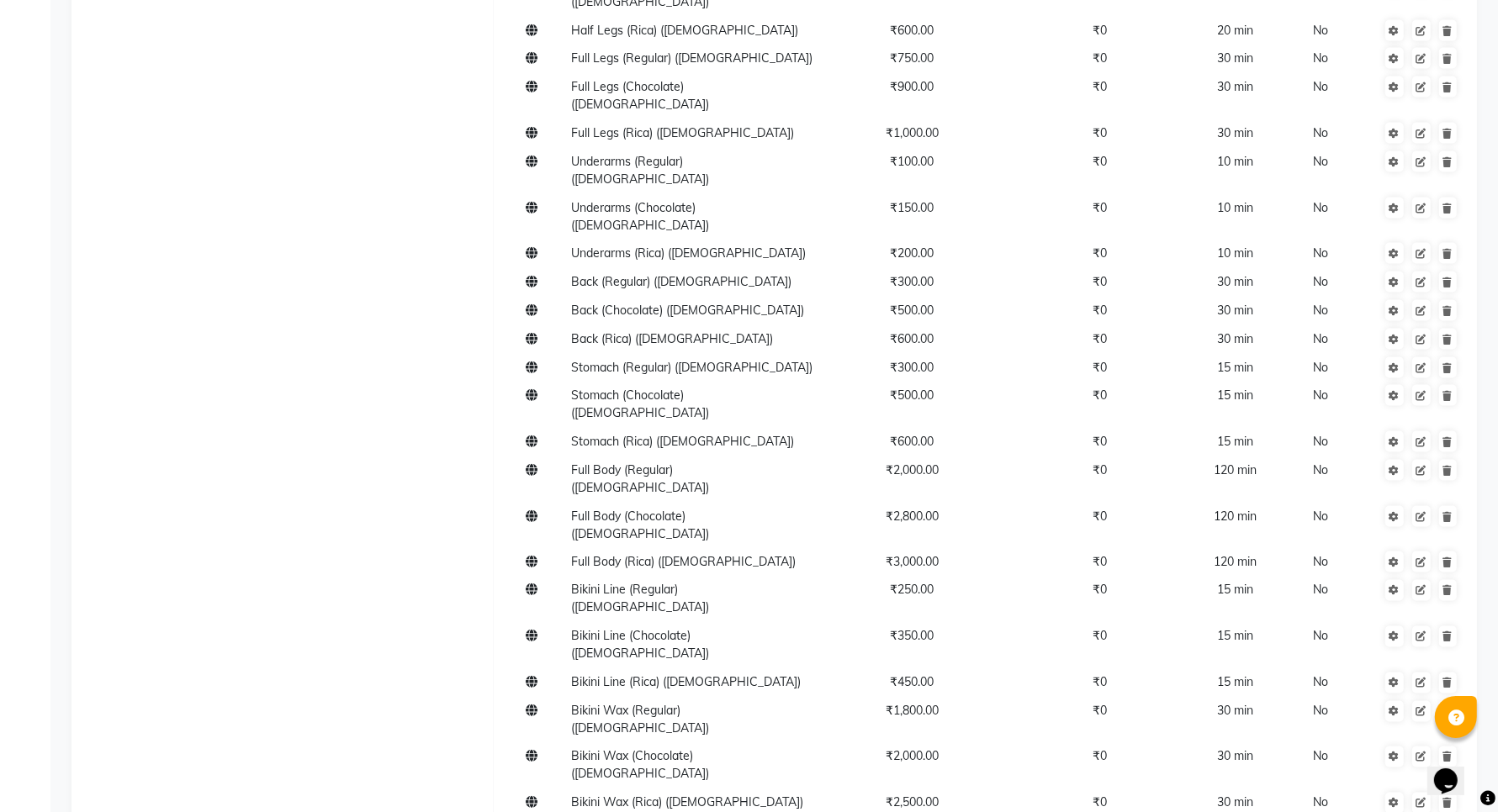
type input "[DEMOGRAPHIC_DATA] Underarms Waxing([DEMOGRAPHIC_DATA])"
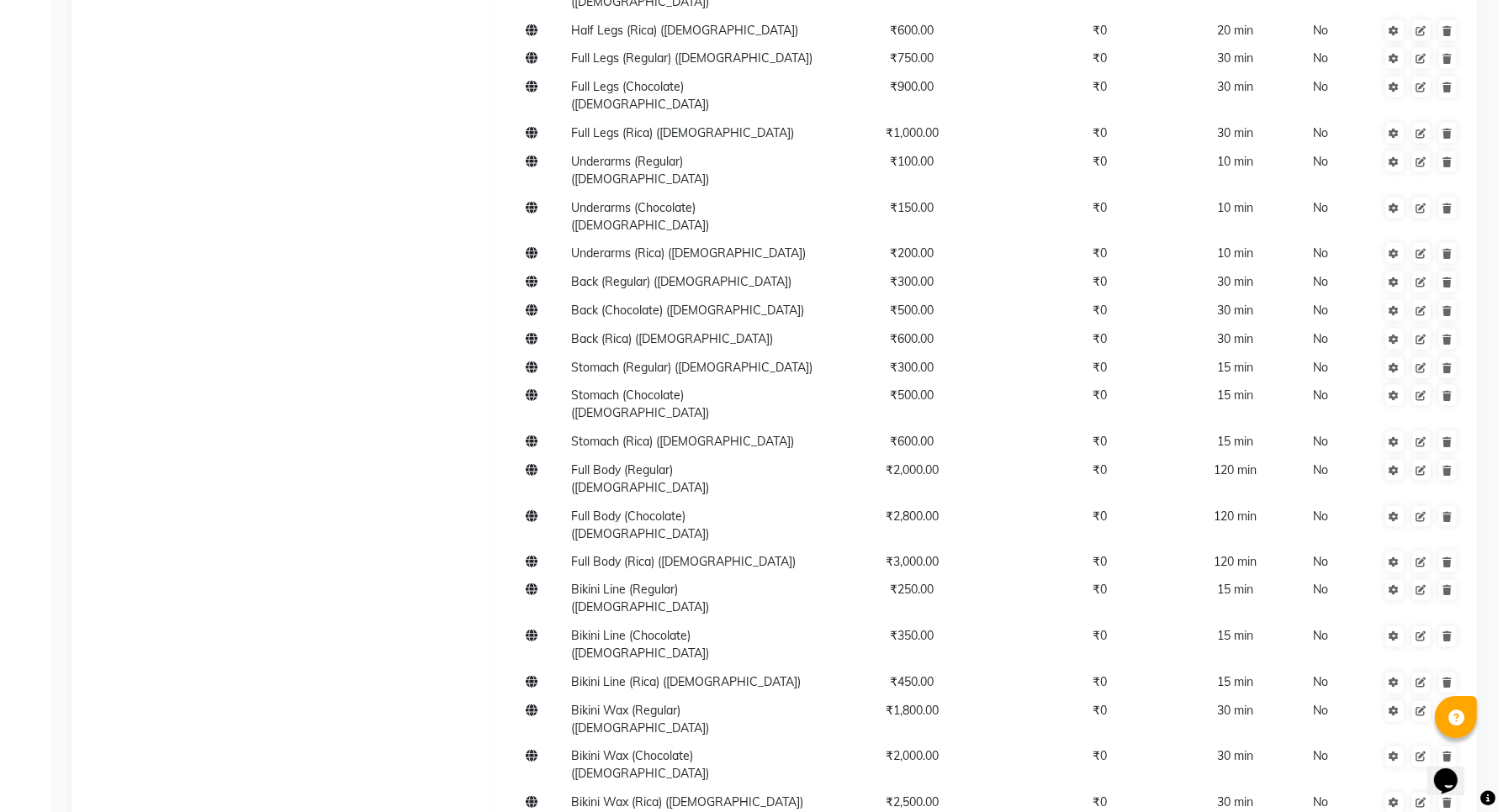
type input "Bazilian Bikini Wax ([DEMOGRAPHIC_DATA])"
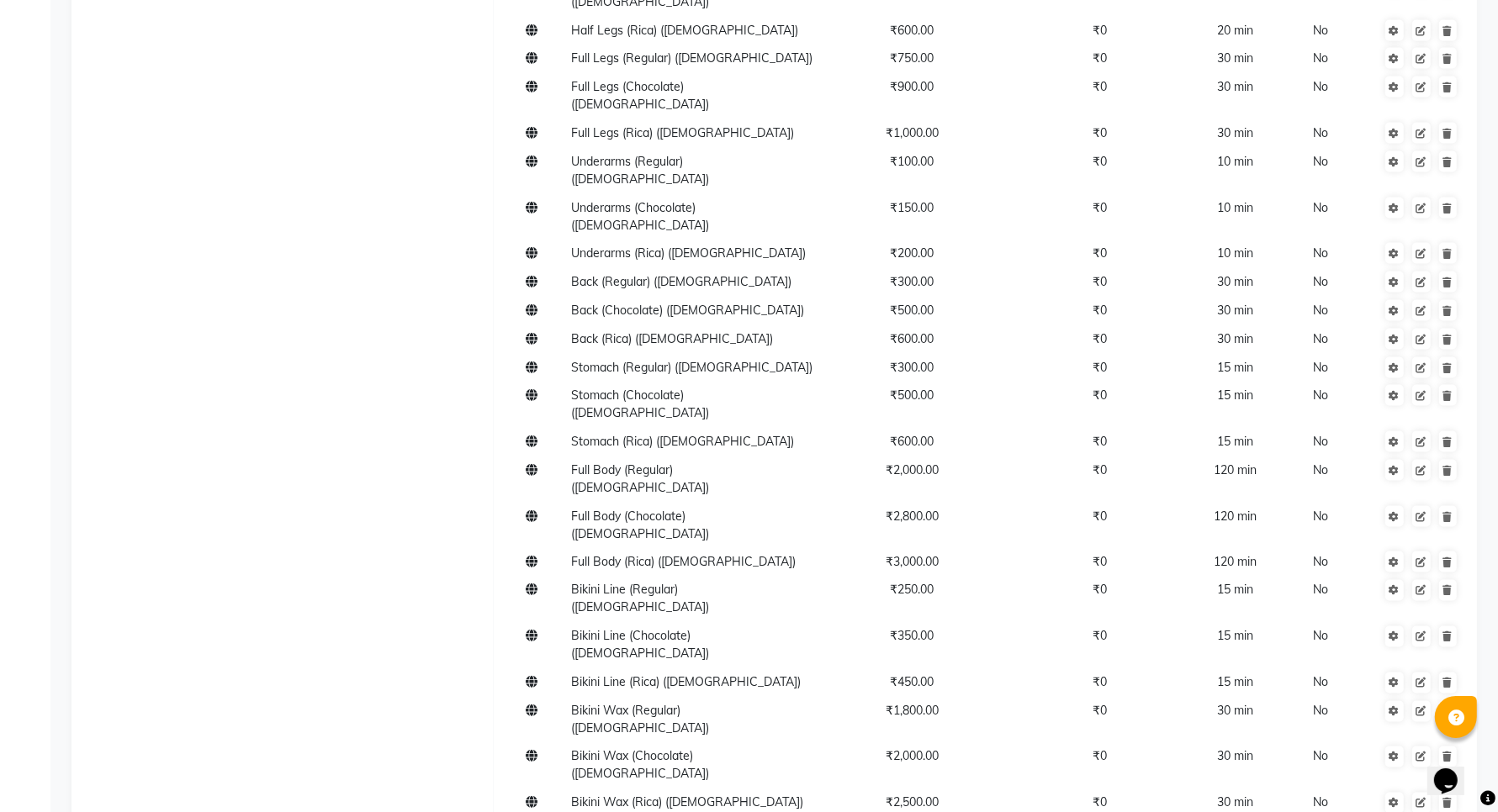
click at [691, 536] on tbody "Upper Lip (Chocolate) ([DEMOGRAPHIC_DATA]) ₹50.00 ₹0 5 min No Upper Lip (Rica) …" at bounding box center [984, 223] width 972 height 1790
type input "Brazilian Upper Lip Waxing([DEMOGRAPHIC_DATA])"
click at [680, 569] on tbody "Upper Lip (Chocolate) ([DEMOGRAPHIC_DATA]) ₹50.00 ₹0 5 min No Upper Lip (Rica) …" at bounding box center [984, 227] width 972 height 1798
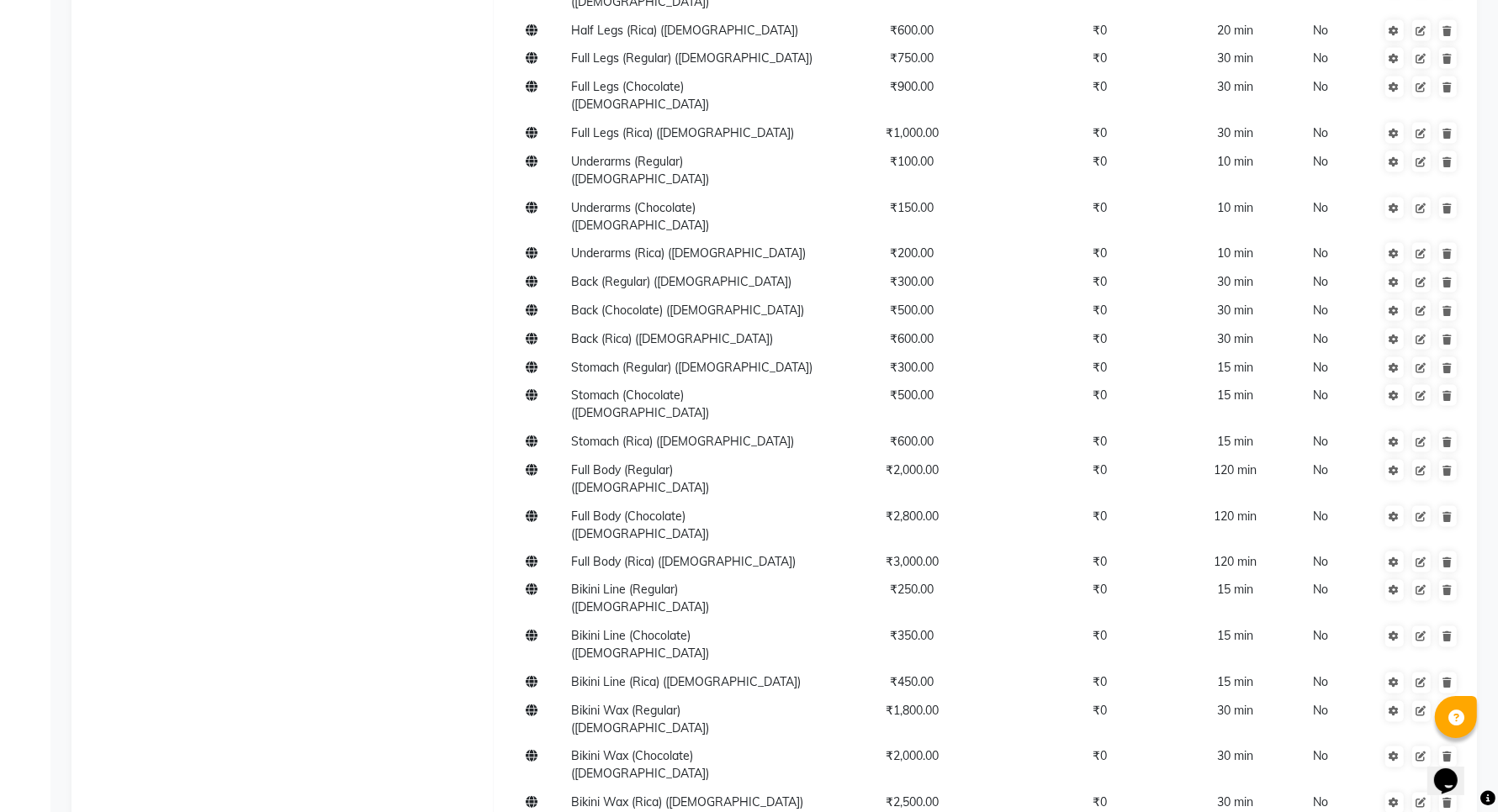
type input "Brazilian Chin Waxing([DEMOGRAPHIC_DATA])"
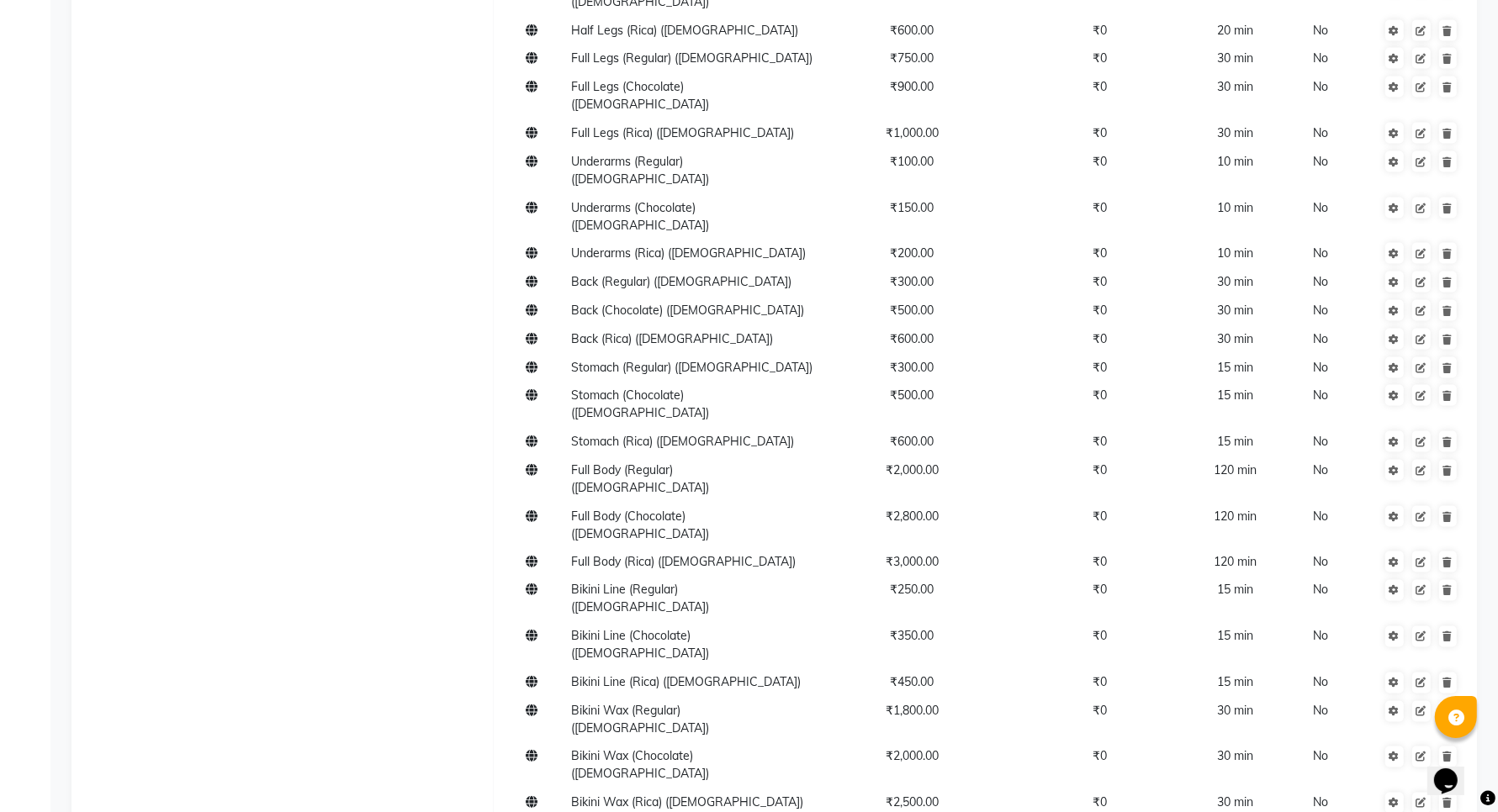
type input "Brazilian Forehead Waxing([DEMOGRAPHIC_DATA])"
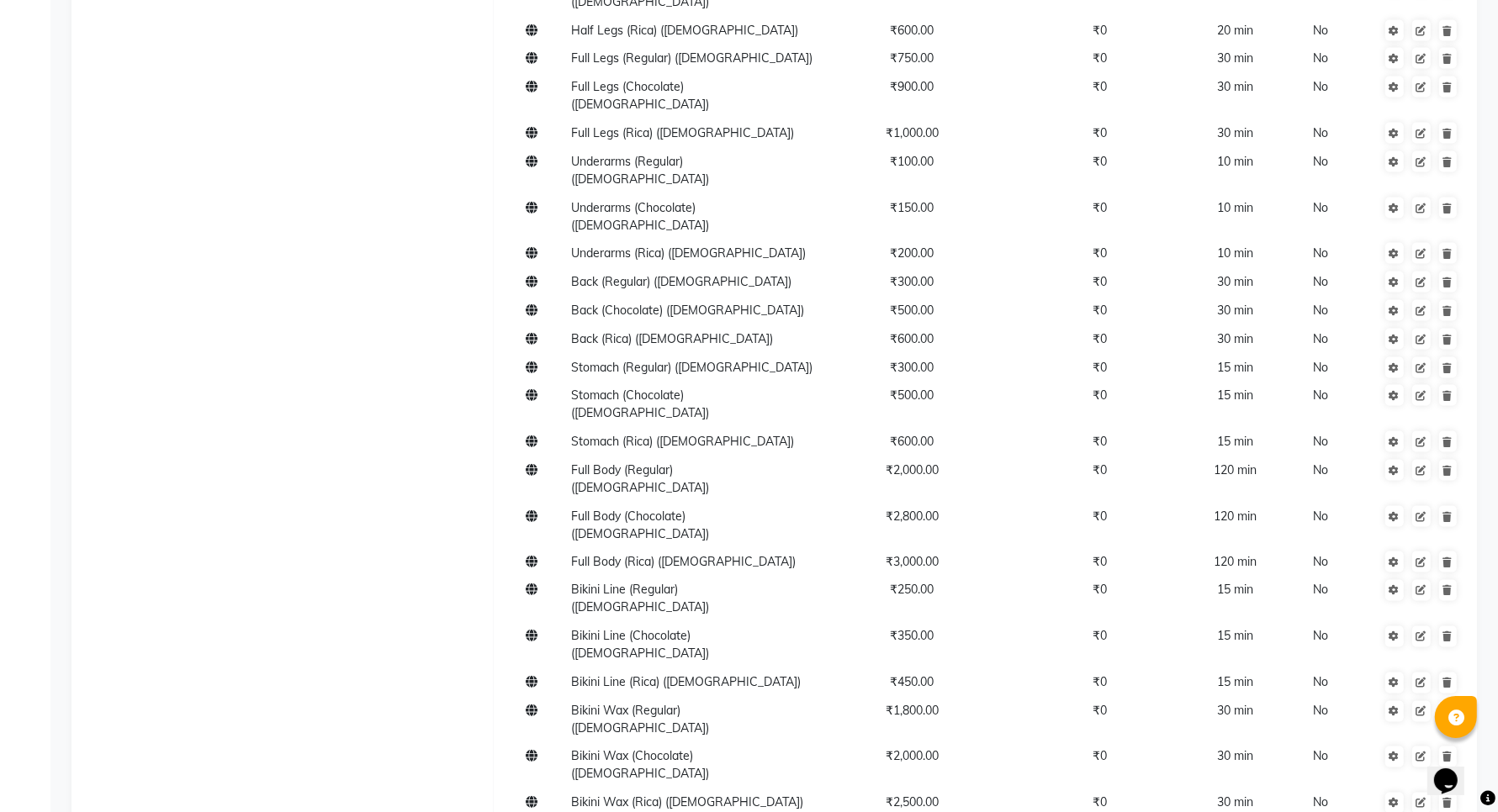
type input "Brazilian Side Locks Waxing([DEMOGRAPHIC_DATA])"
click at [690, 660] on tbody "Upper Lip (Chocolate) ([DEMOGRAPHIC_DATA]) ₹50.00 ₹0 5 min No Upper Lip (Rica) …" at bounding box center [984, 253] width 972 height 1851
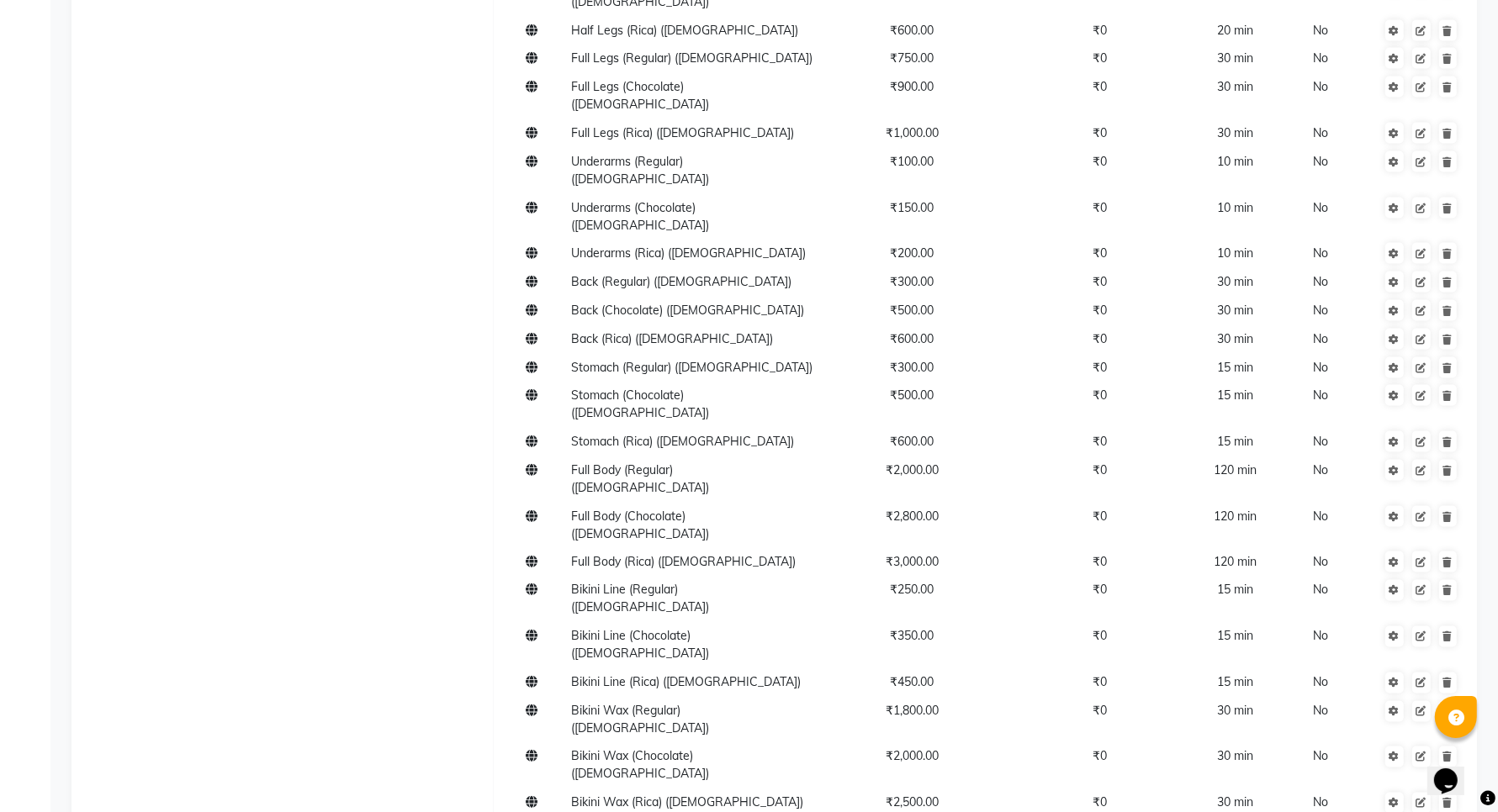
type input "Brazilian Face Waxing([DEMOGRAPHIC_DATA])"
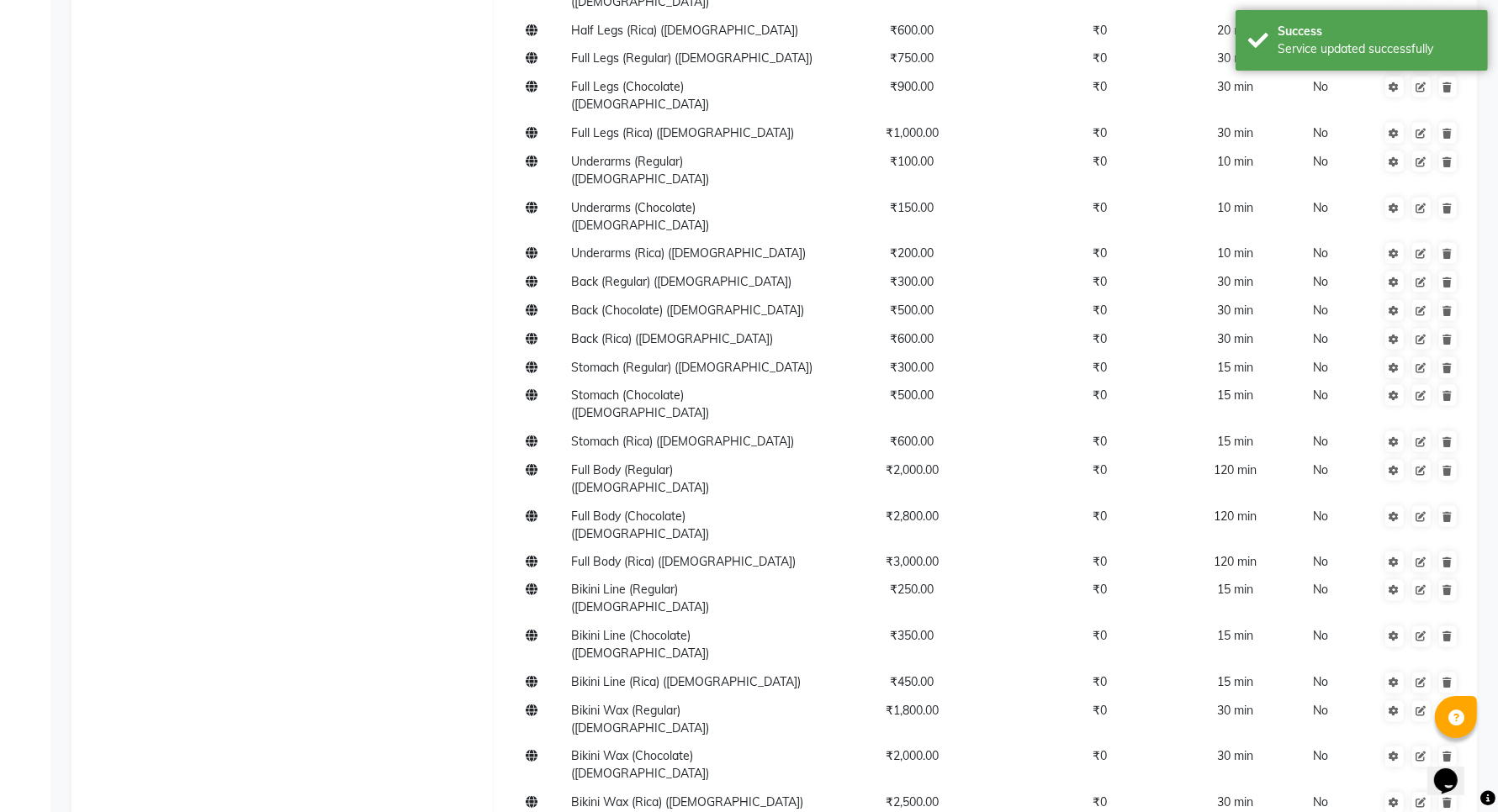
scroll to position [2629, 0]
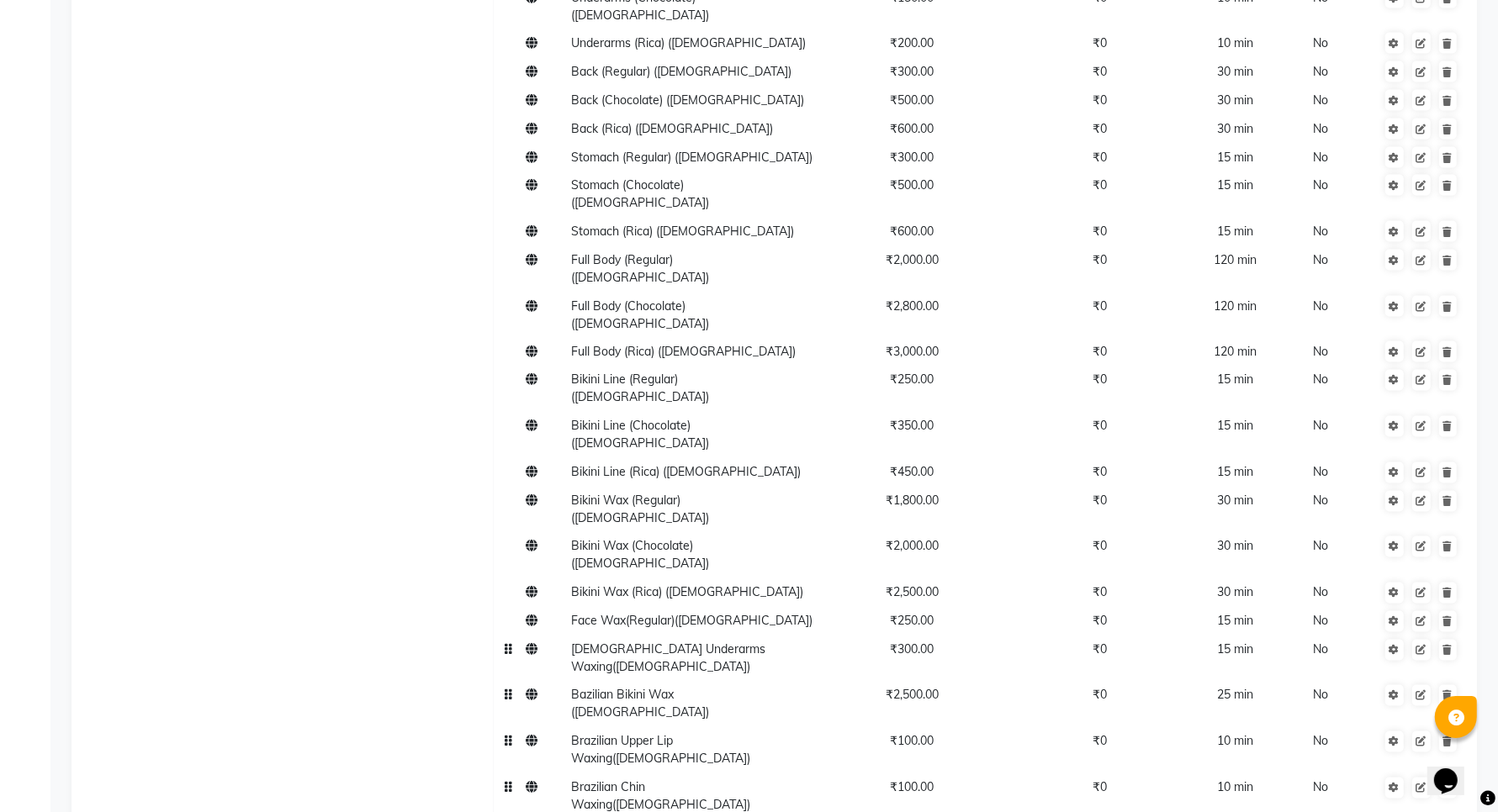
click at [235, 169] on td "Waxing" at bounding box center [298, 47] width 391 height 1926
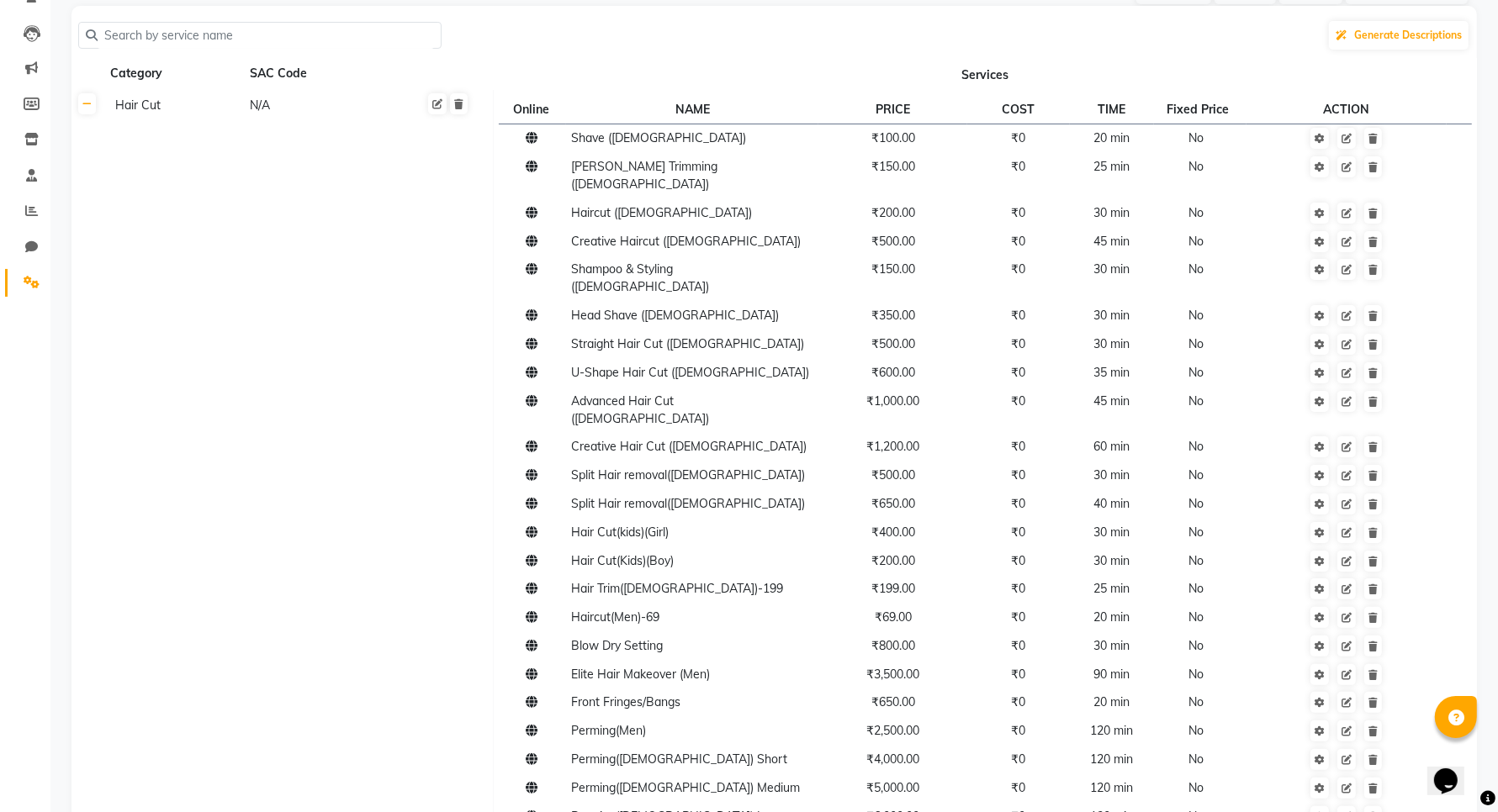
scroll to position [143, 0]
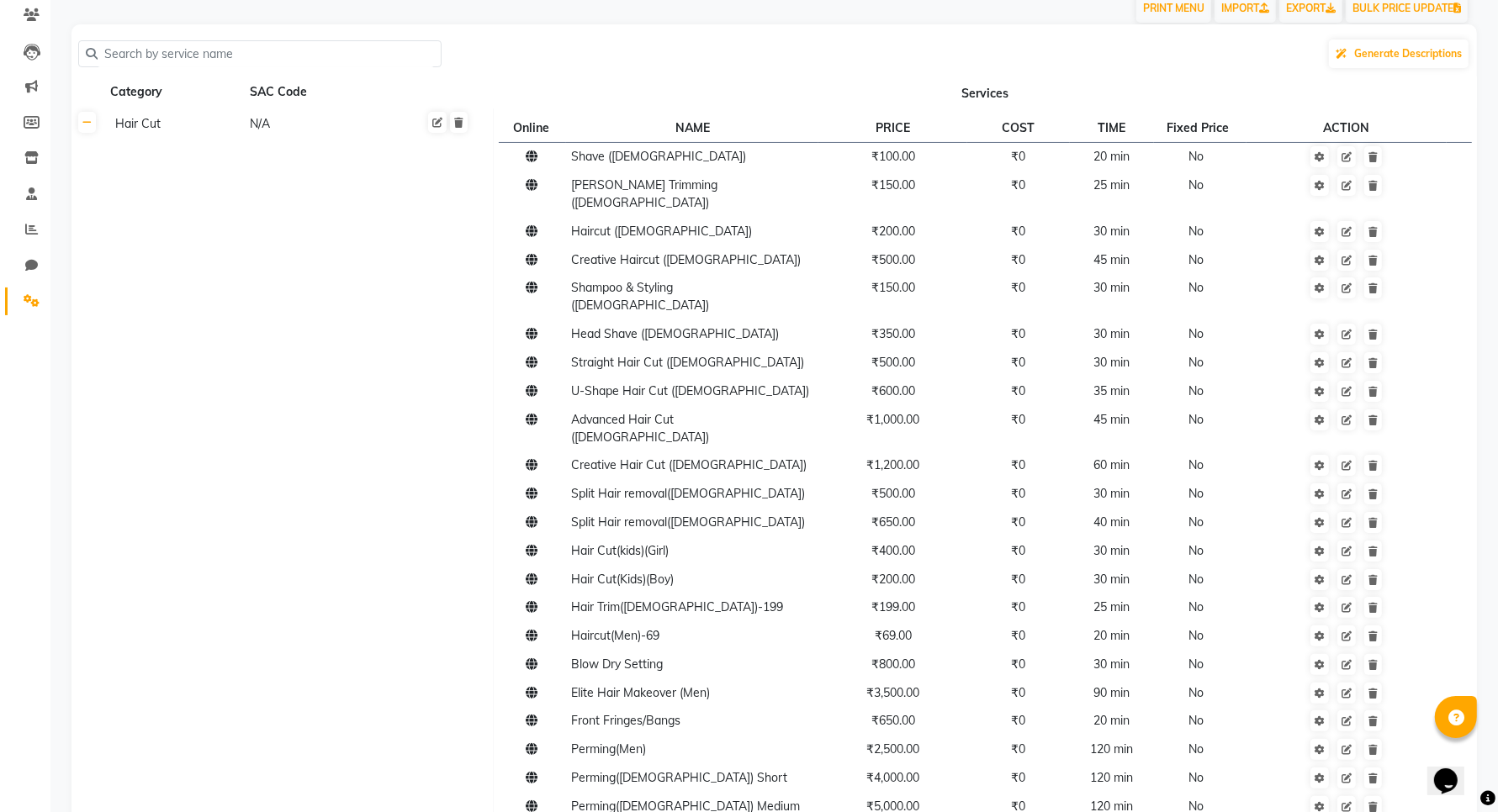
click at [235, 489] on td "Hair Cut N/A" at bounding box center [298, 499] width 391 height 781
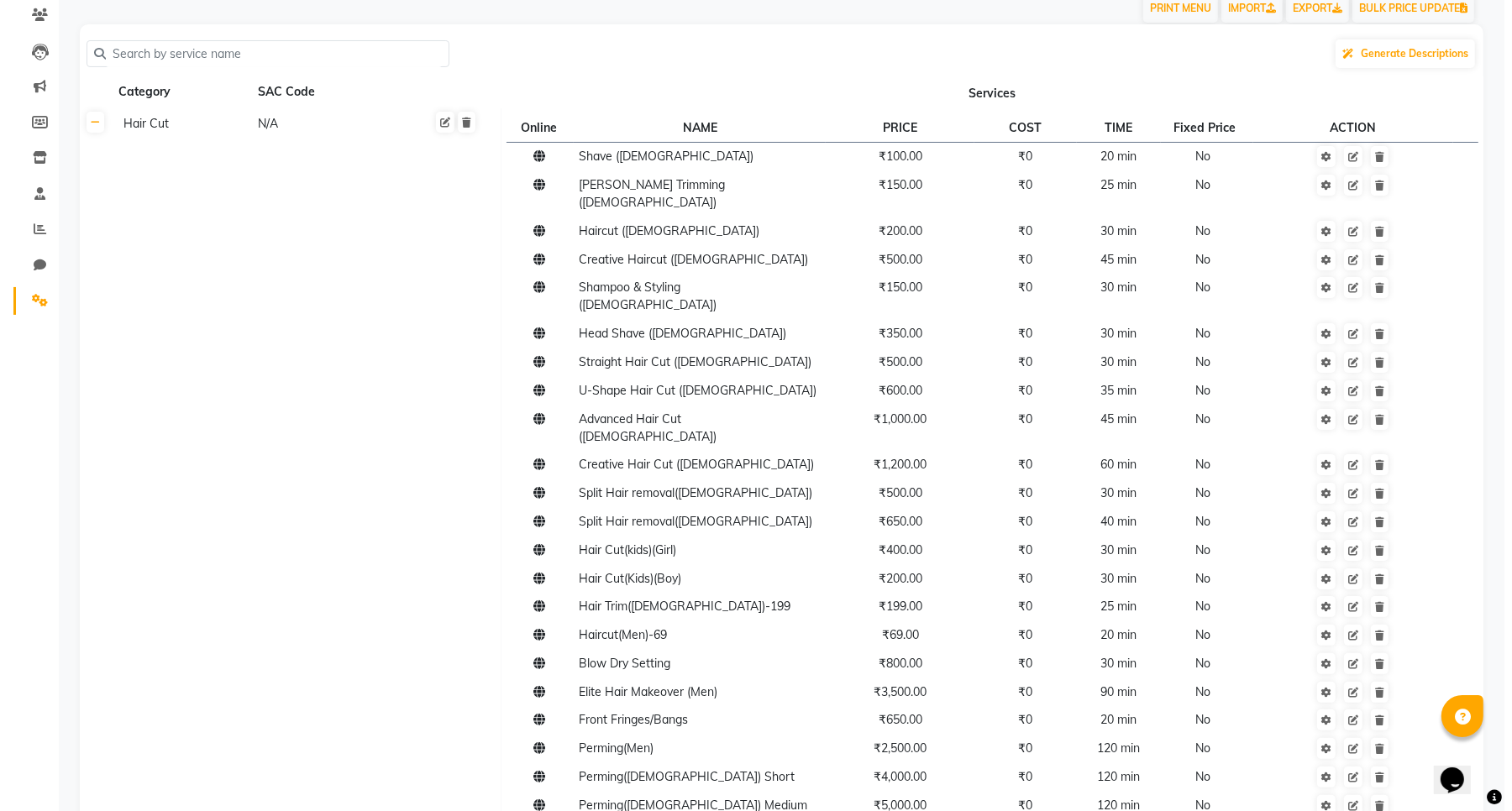
scroll to position [0, 0]
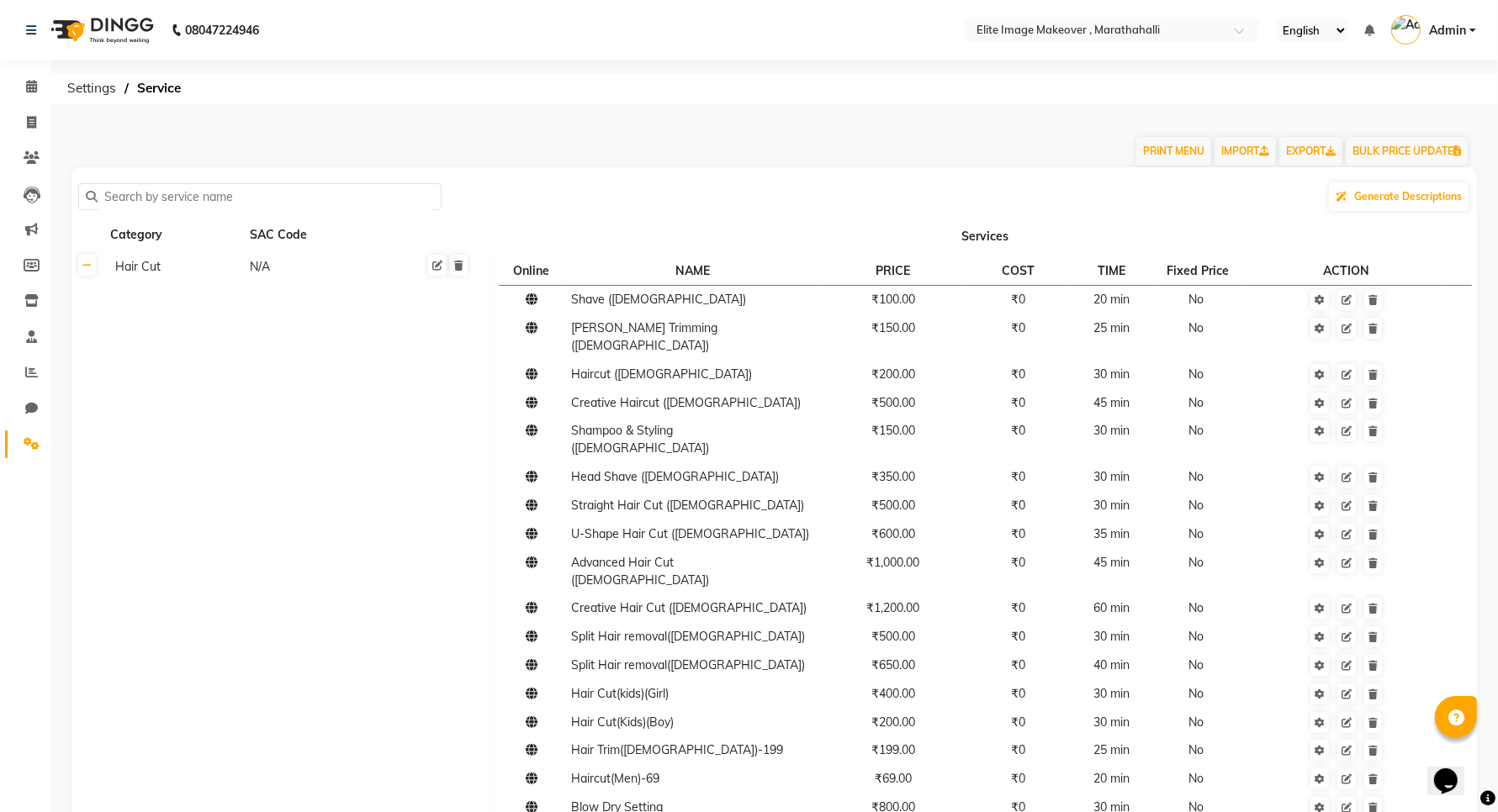
click at [22, 30] on div "08047224946" at bounding box center [142, 30] width 258 height 47
click at [1447, 24] on span "Admin" at bounding box center [1447, 30] width 37 height 18
click at [1410, 120] on link "Sign out" at bounding box center [1389, 121] width 154 height 26
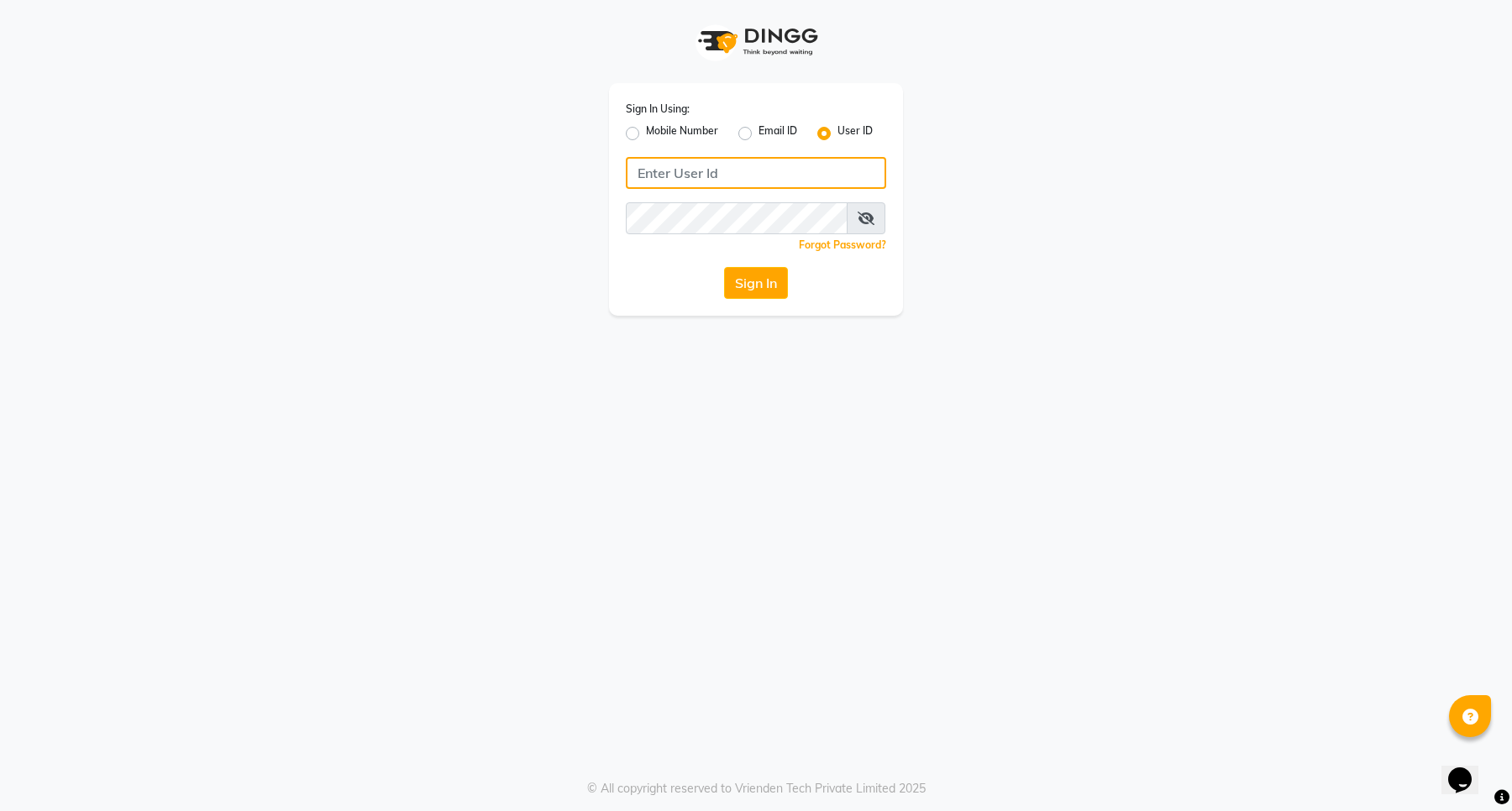
click at [803, 185] on input "Username" at bounding box center [756, 173] width 261 height 32
